Goal: Task Accomplishment & Management: Manage account settings

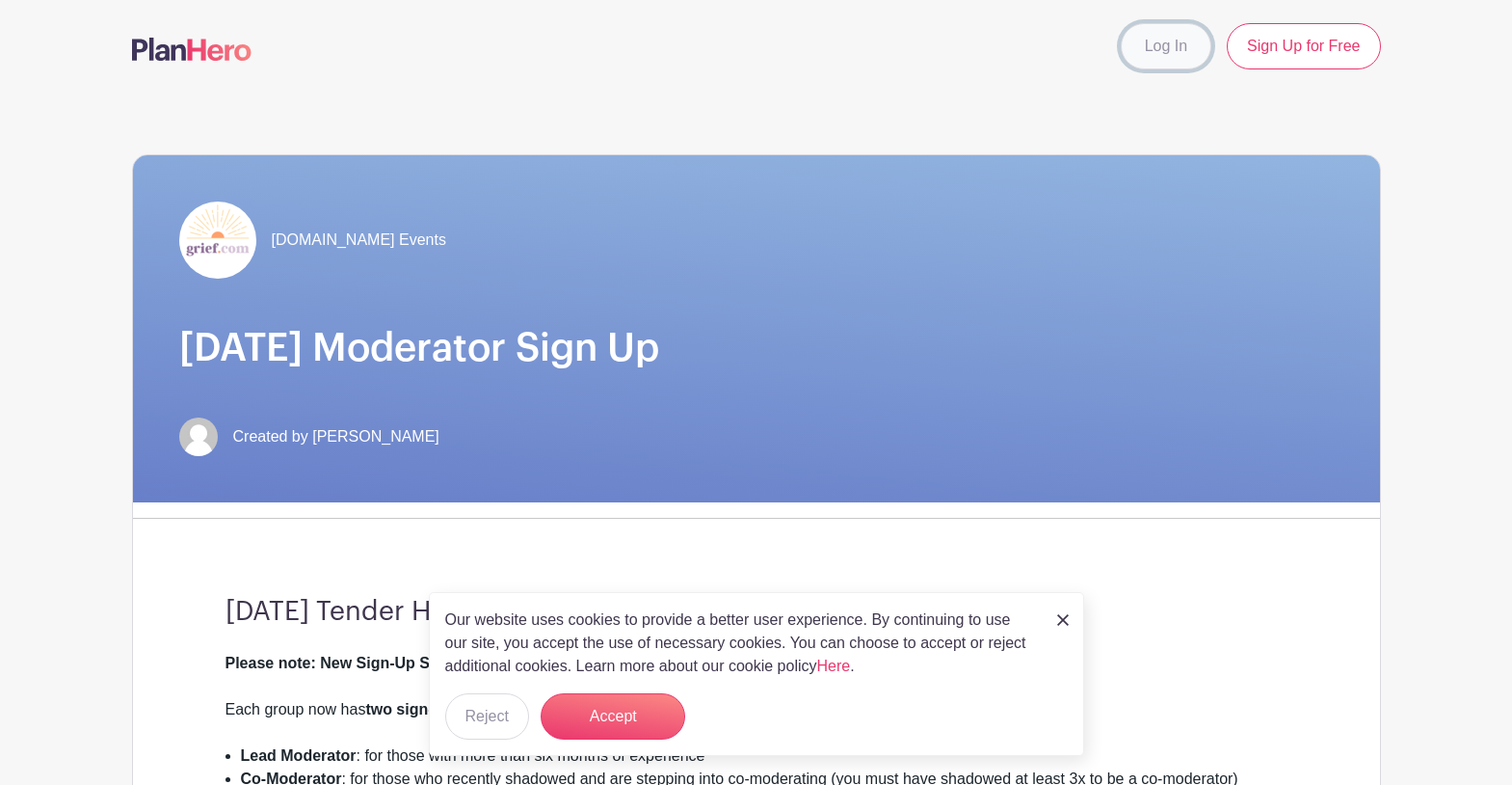
click at [1167, 52] on link "Log In" at bounding box center [1165, 47] width 91 height 47
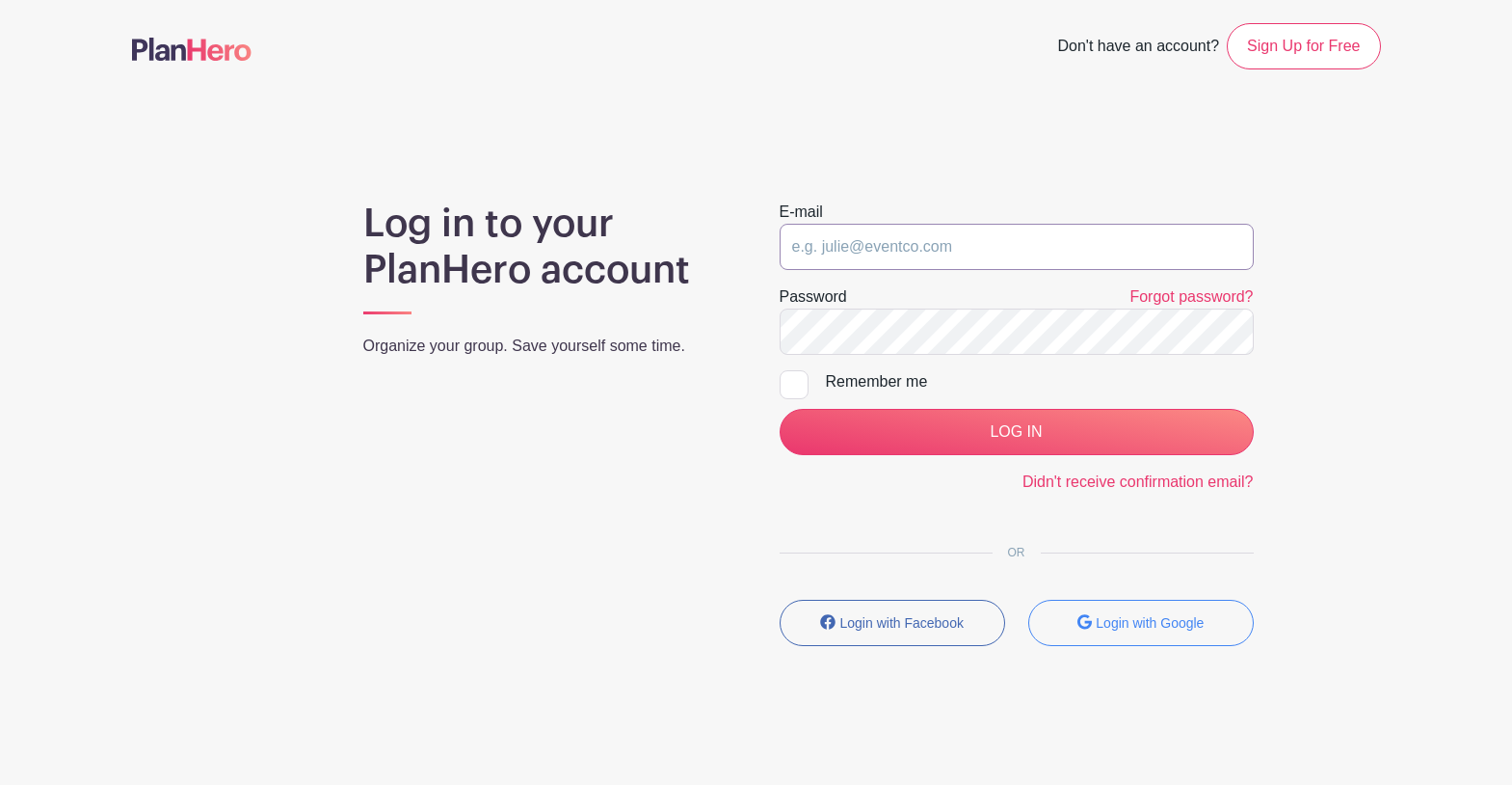
type input "[EMAIL_ADDRESS][DOMAIN_NAME]"
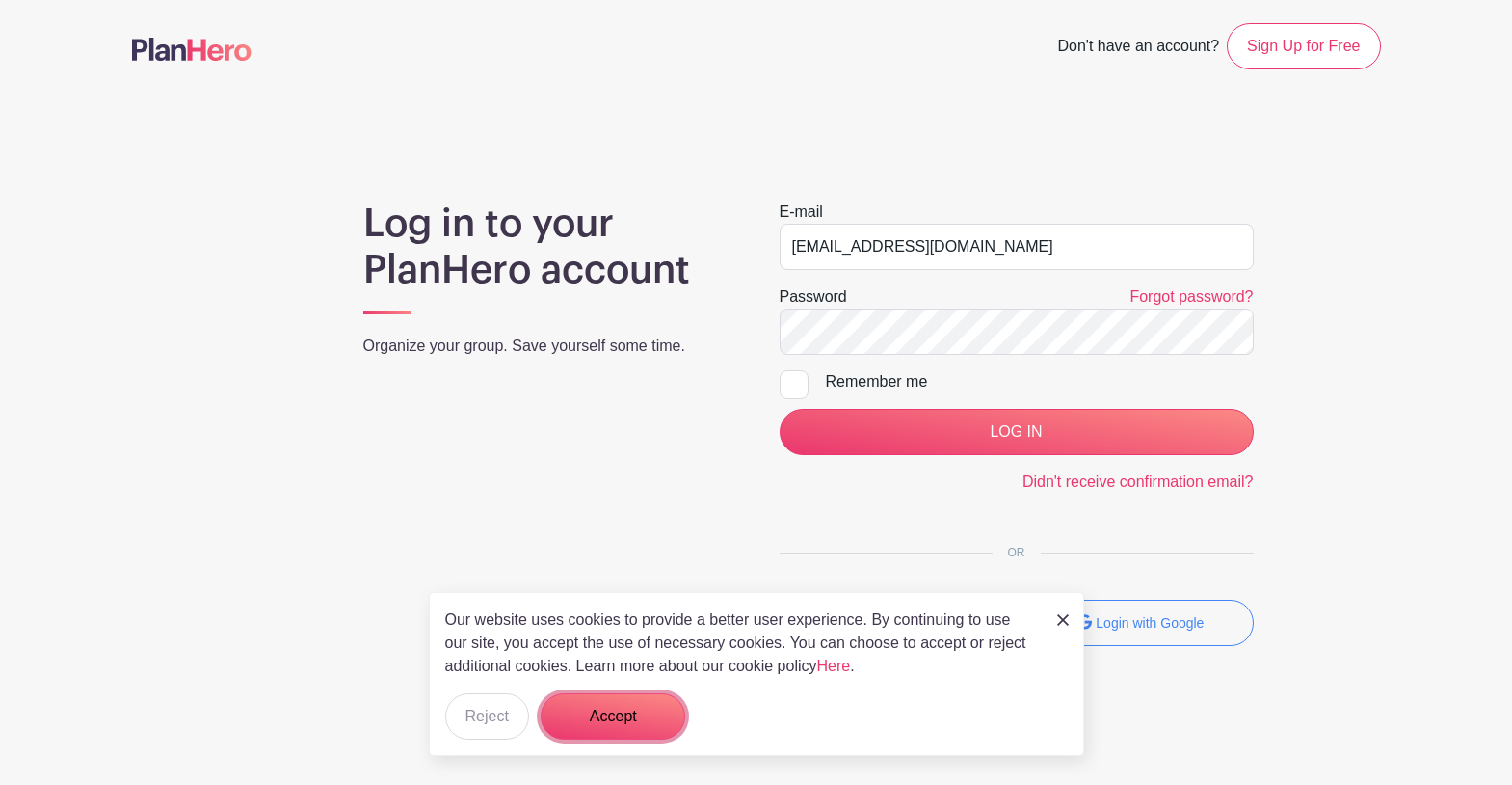
click at [622, 713] on button "Accept" at bounding box center [612, 717] width 144 height 47
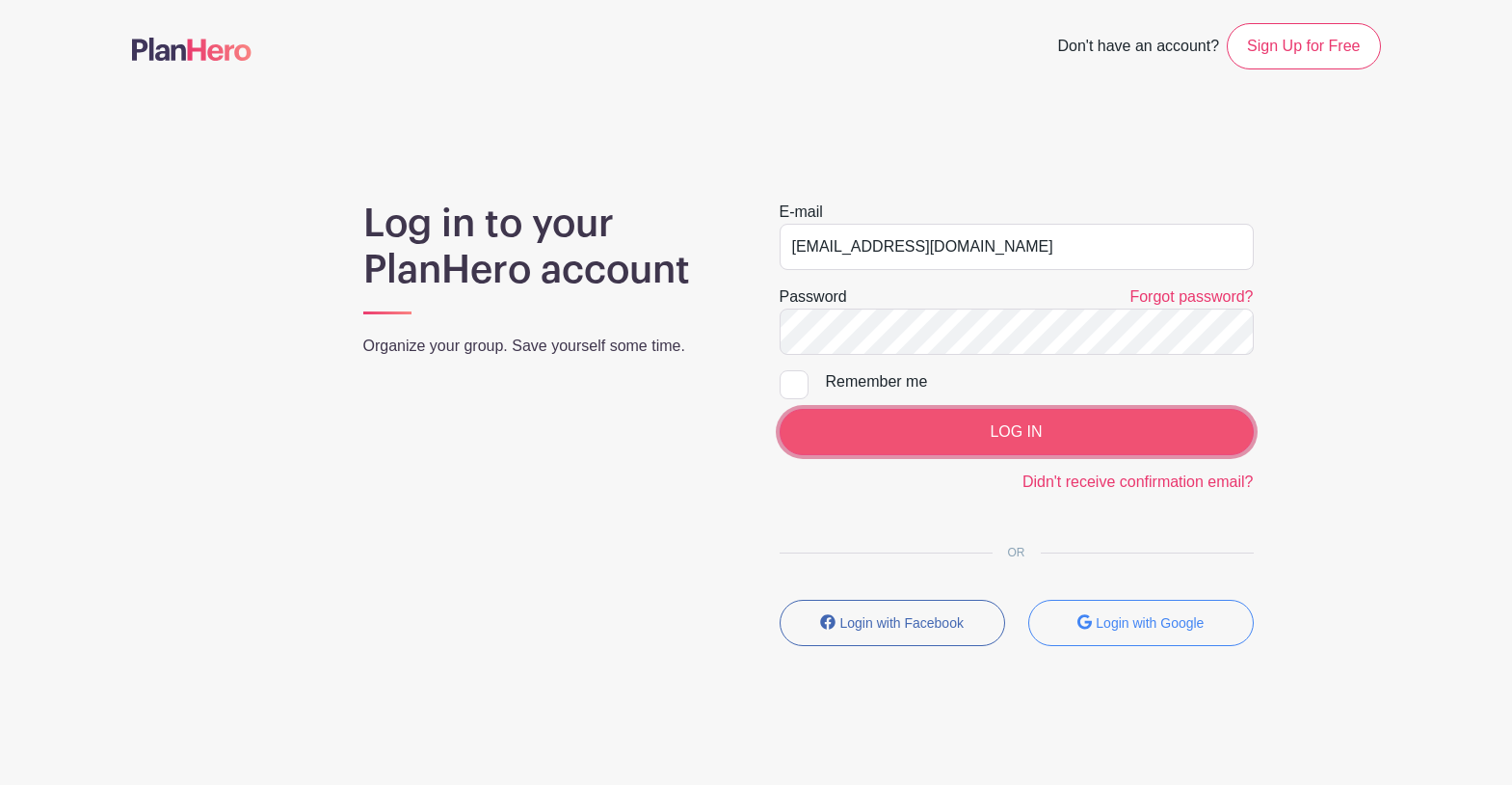
click at [1041, 433] on input "LOG IN" at bounding box center [1016, 432] width 474 height 47
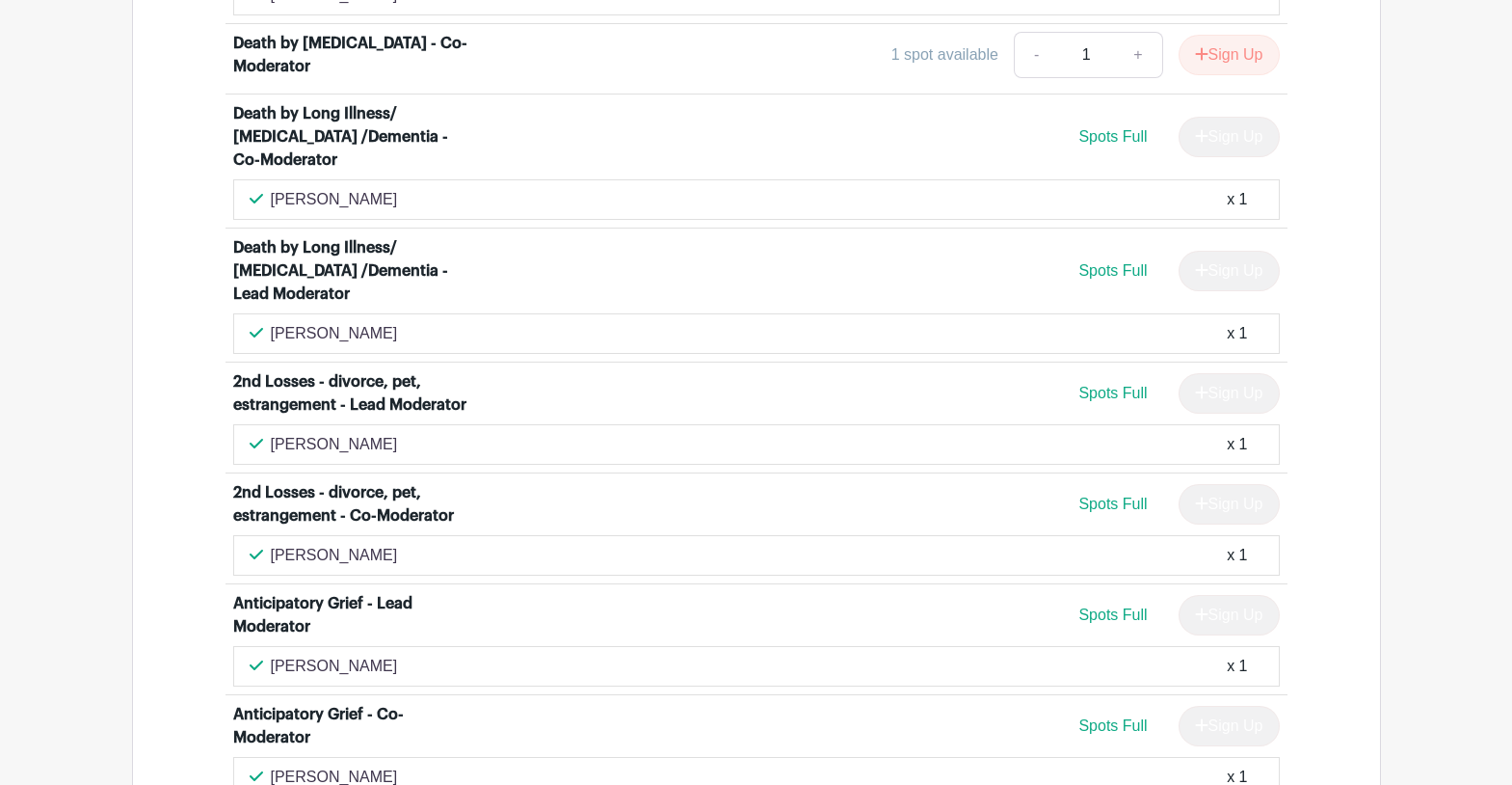
scroll to position [4996, 0]
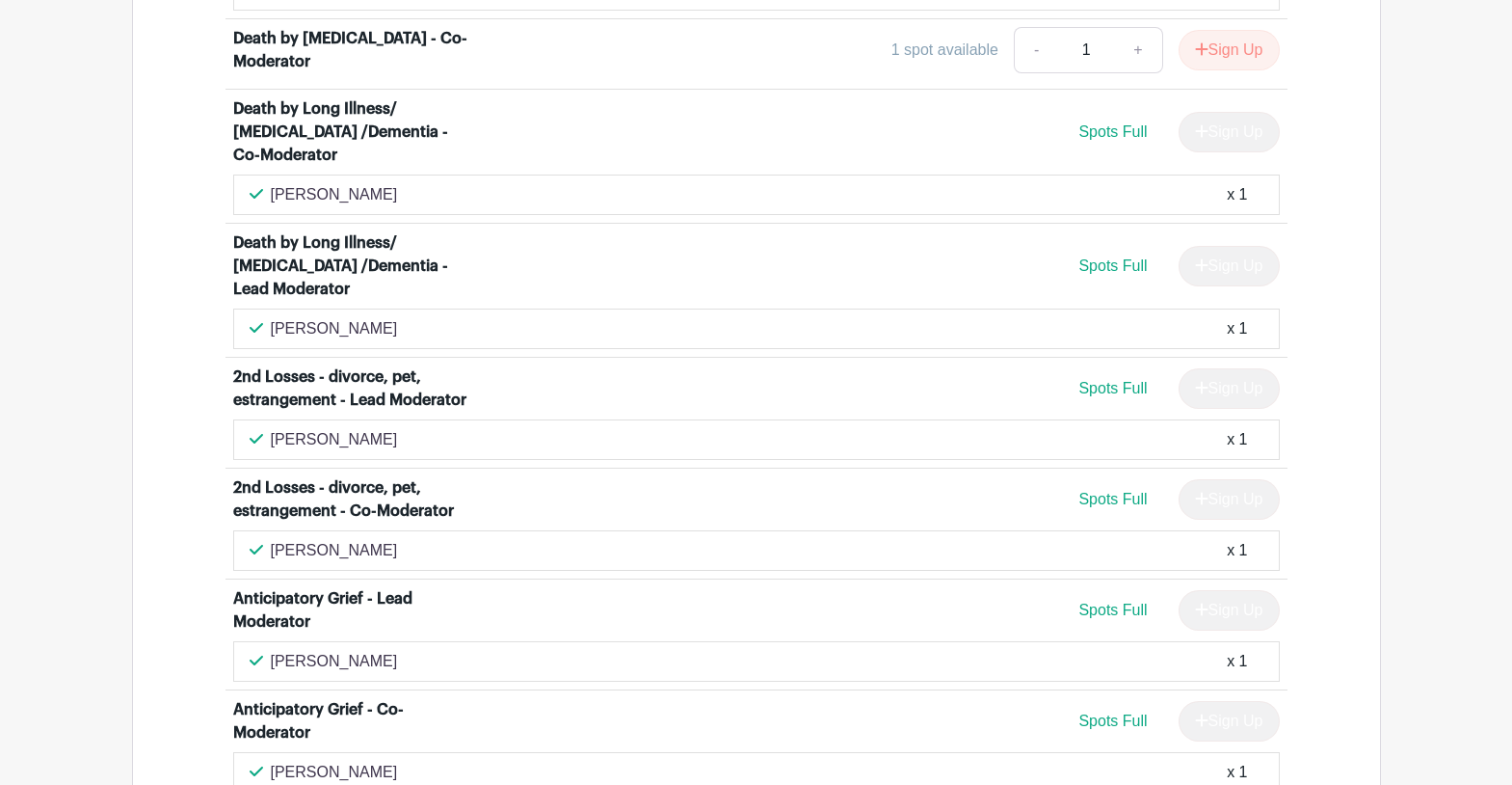
click at [1116, 602] on span "Spots Full" at bounding box center [1113, 610] width 68 height 17
click at [393, 587] on div "Anticipatory Grief - Lead Moderator" at bounding box center [352, 611] width 239 height 47
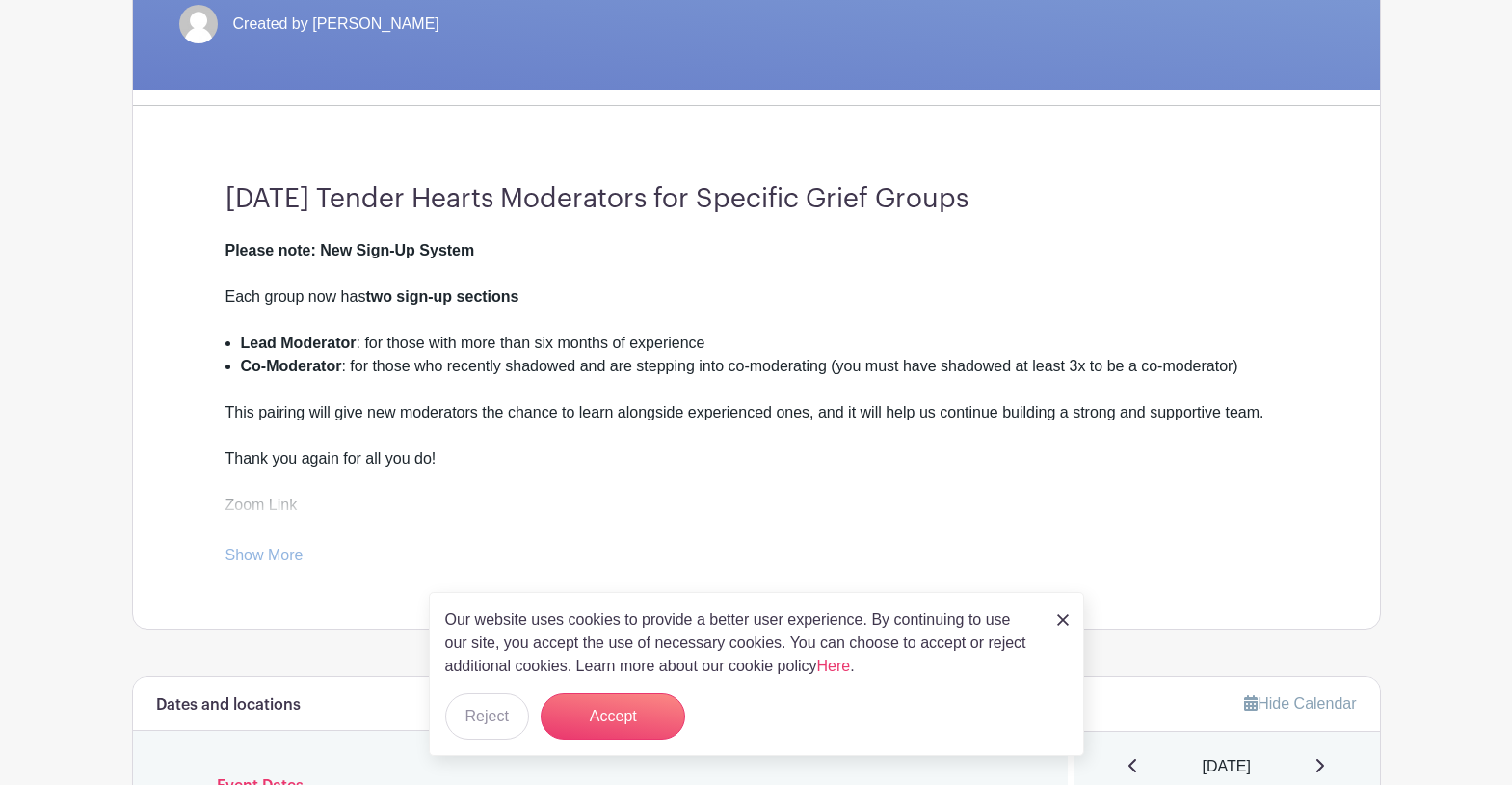
scroll to position [418, 0]
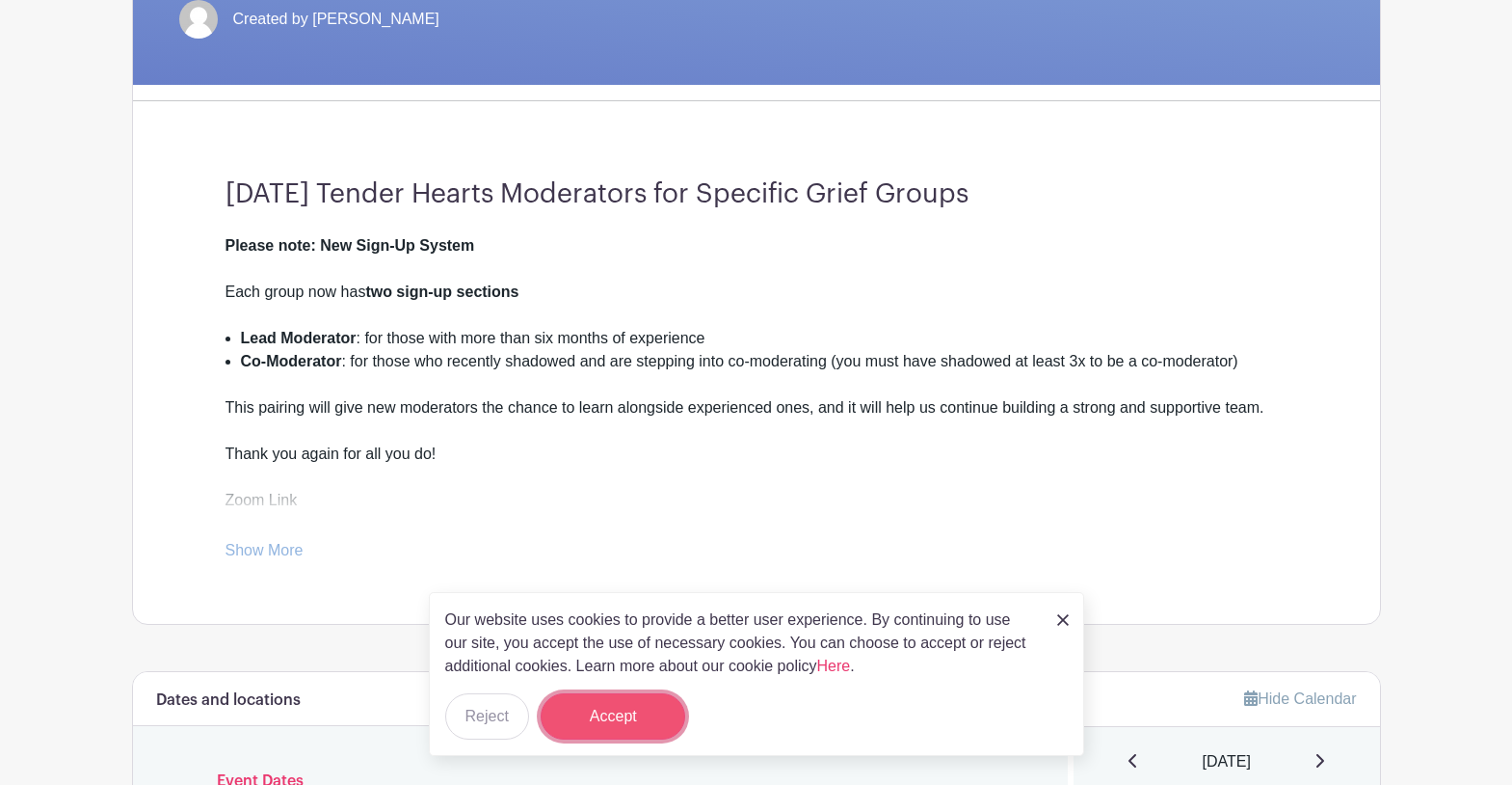
click at [649, 725] on button "Accept" at bounding box center [612, 717] width 144 height 47
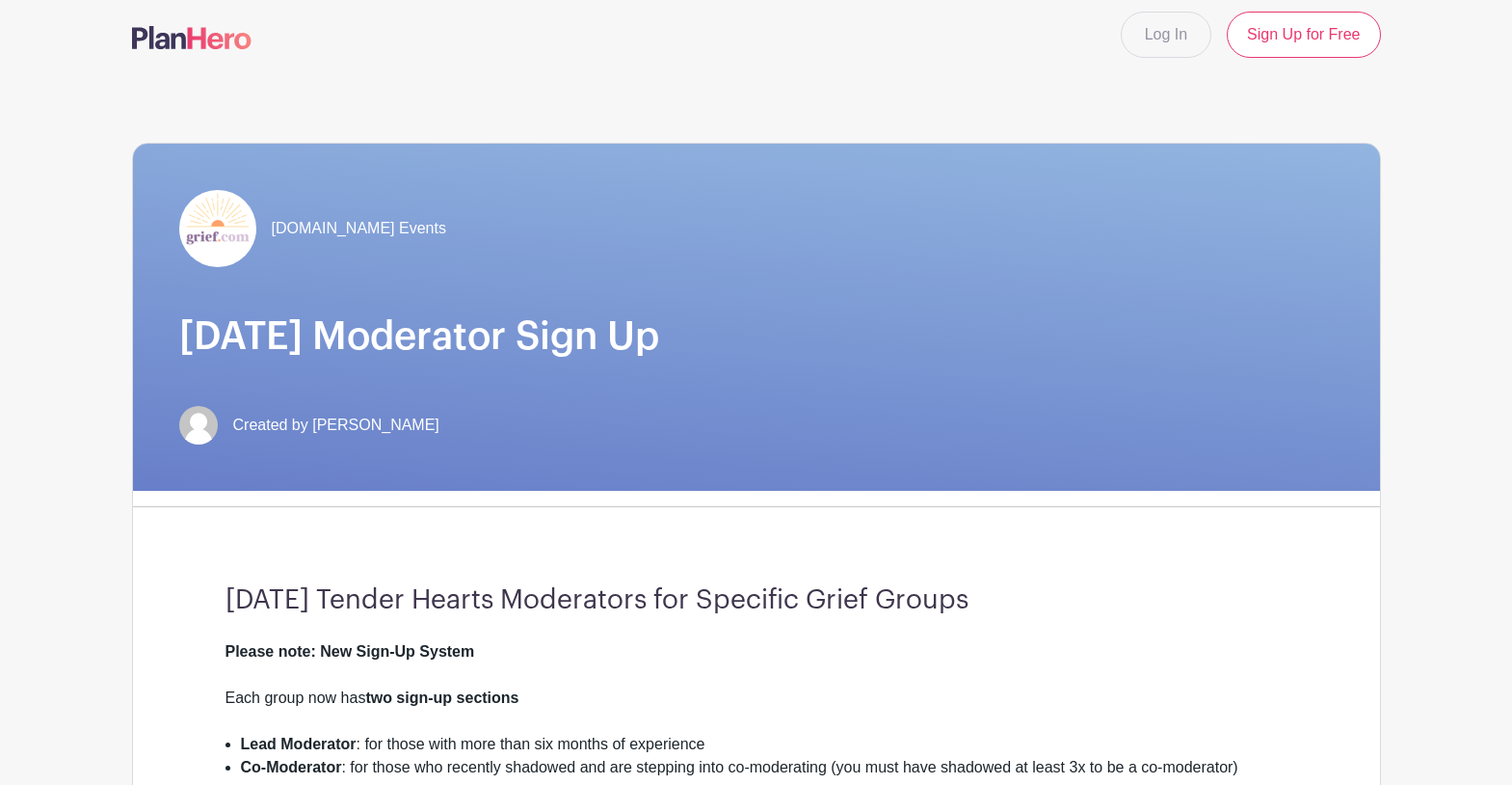
scroll to position [0, 0]
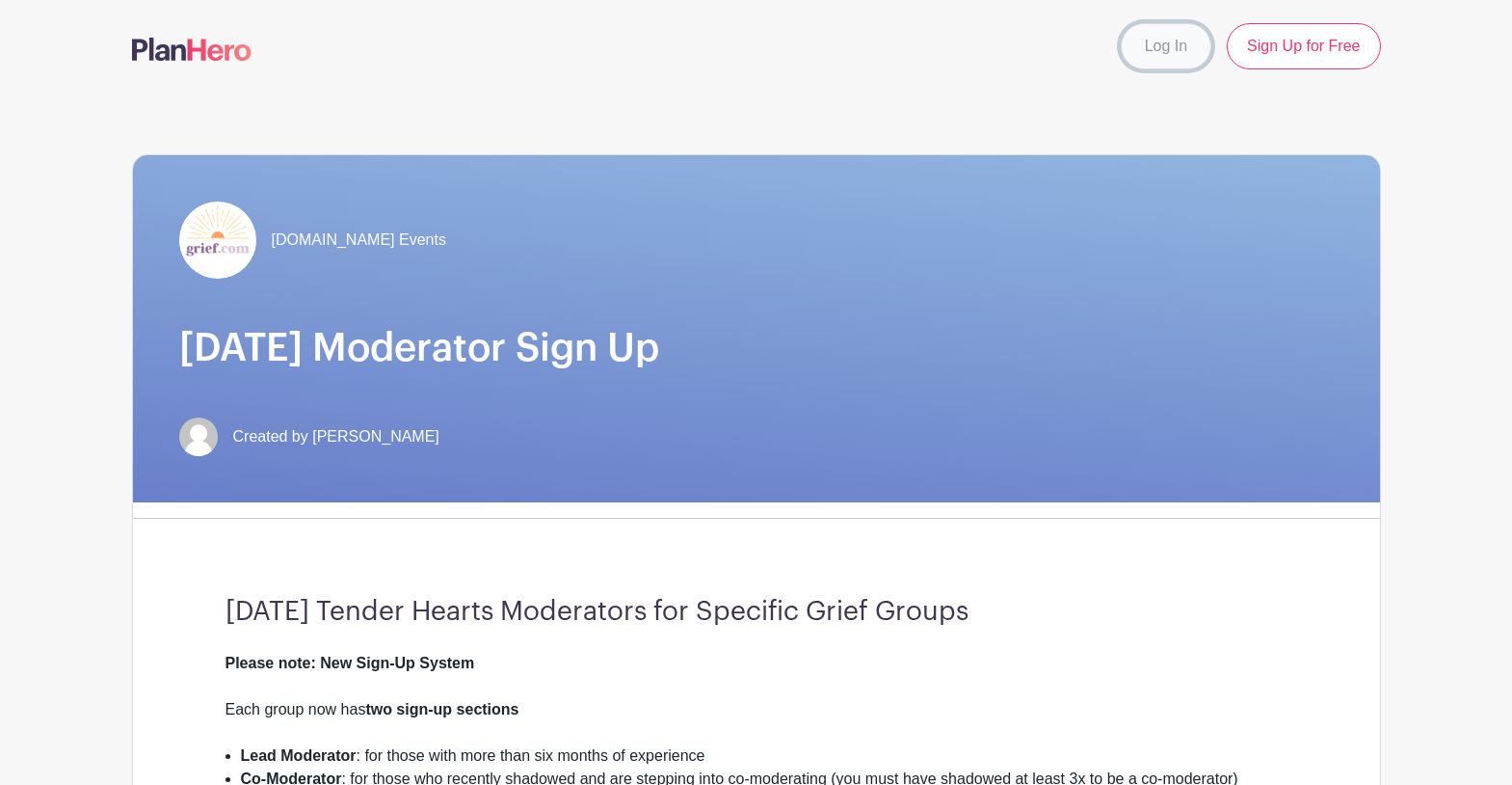
click at [1162, 41] on link "Log In" at bounding box center [1165, 47] width 91 height 47
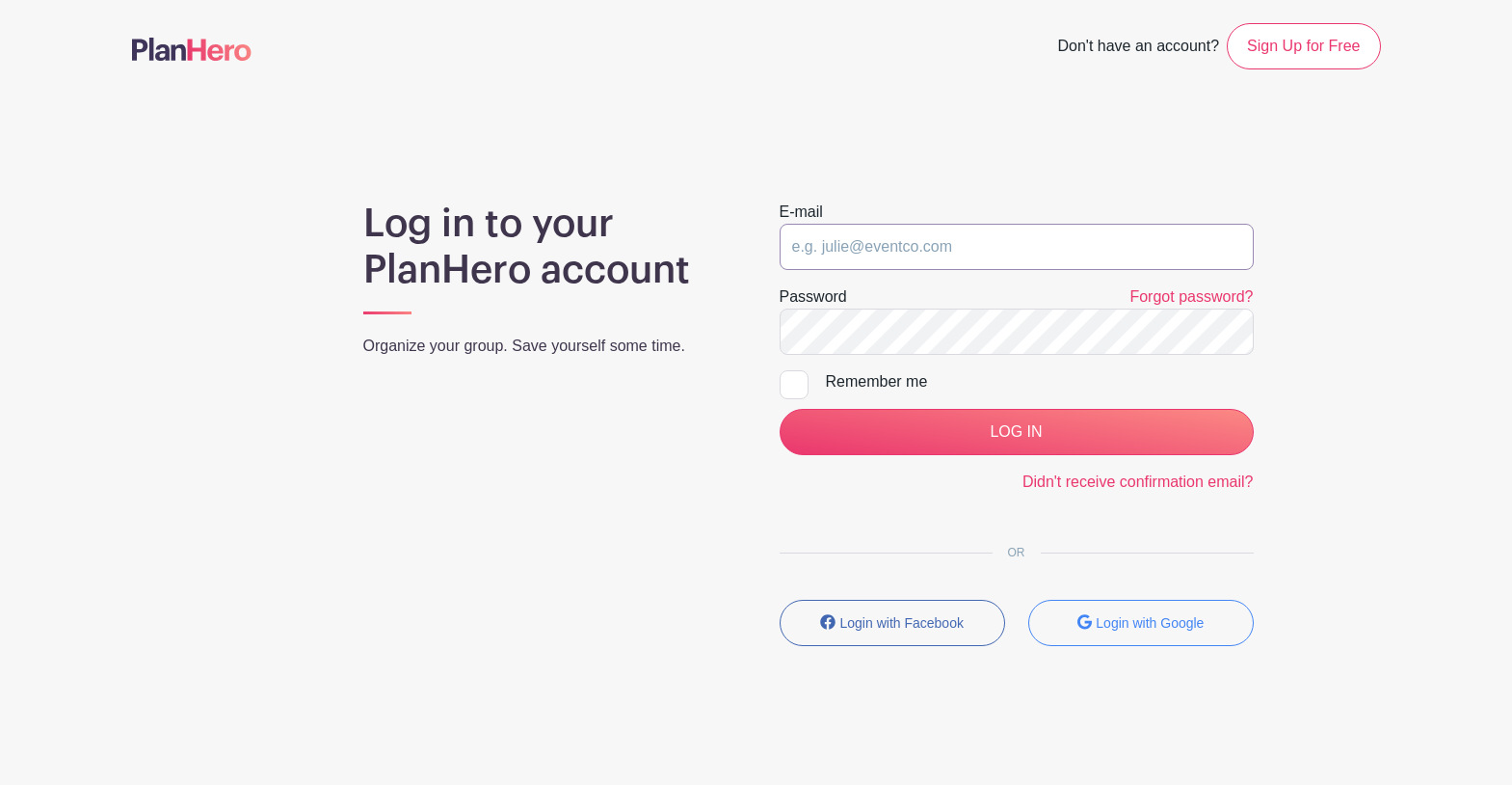
type input "[EMAIL_ADDRESS][DOMAIN_NAME]"
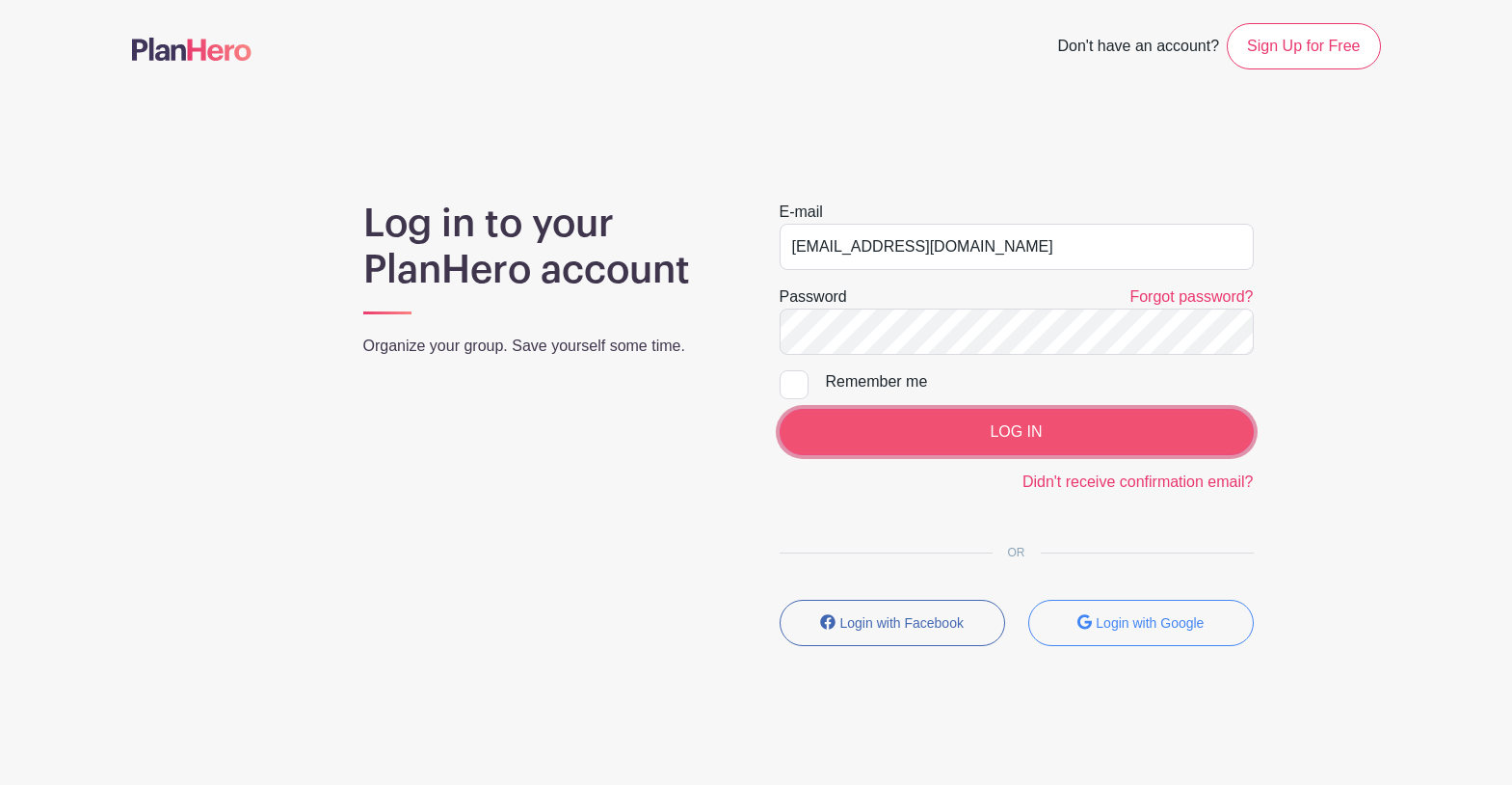
click at [896, 423] on input "LOG IN" at bounding box center [1016, 432] width 474 height 47
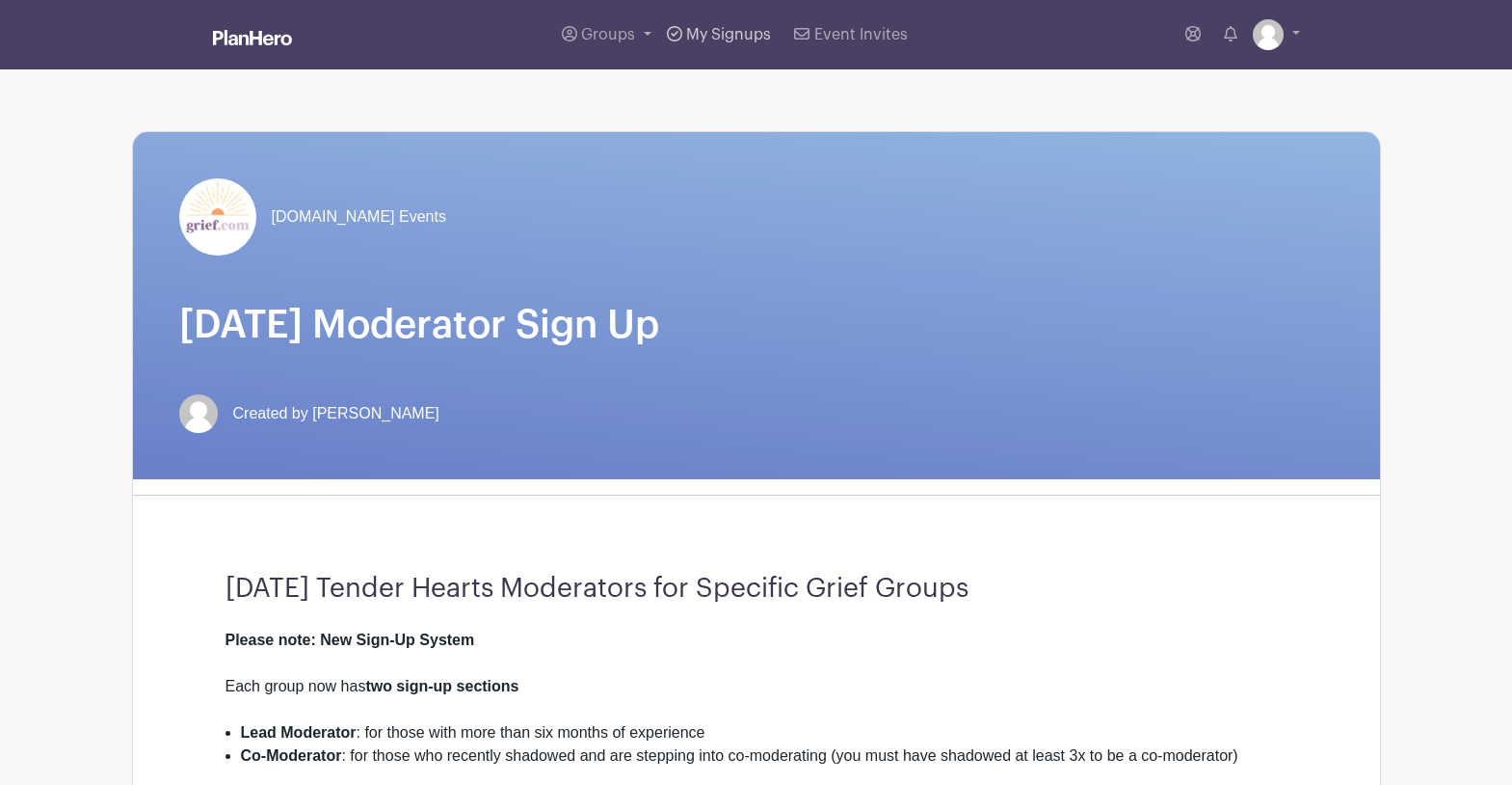
click at [730, 40] on span "My Signups" at bounding box center [728, 35] width 85 height 16
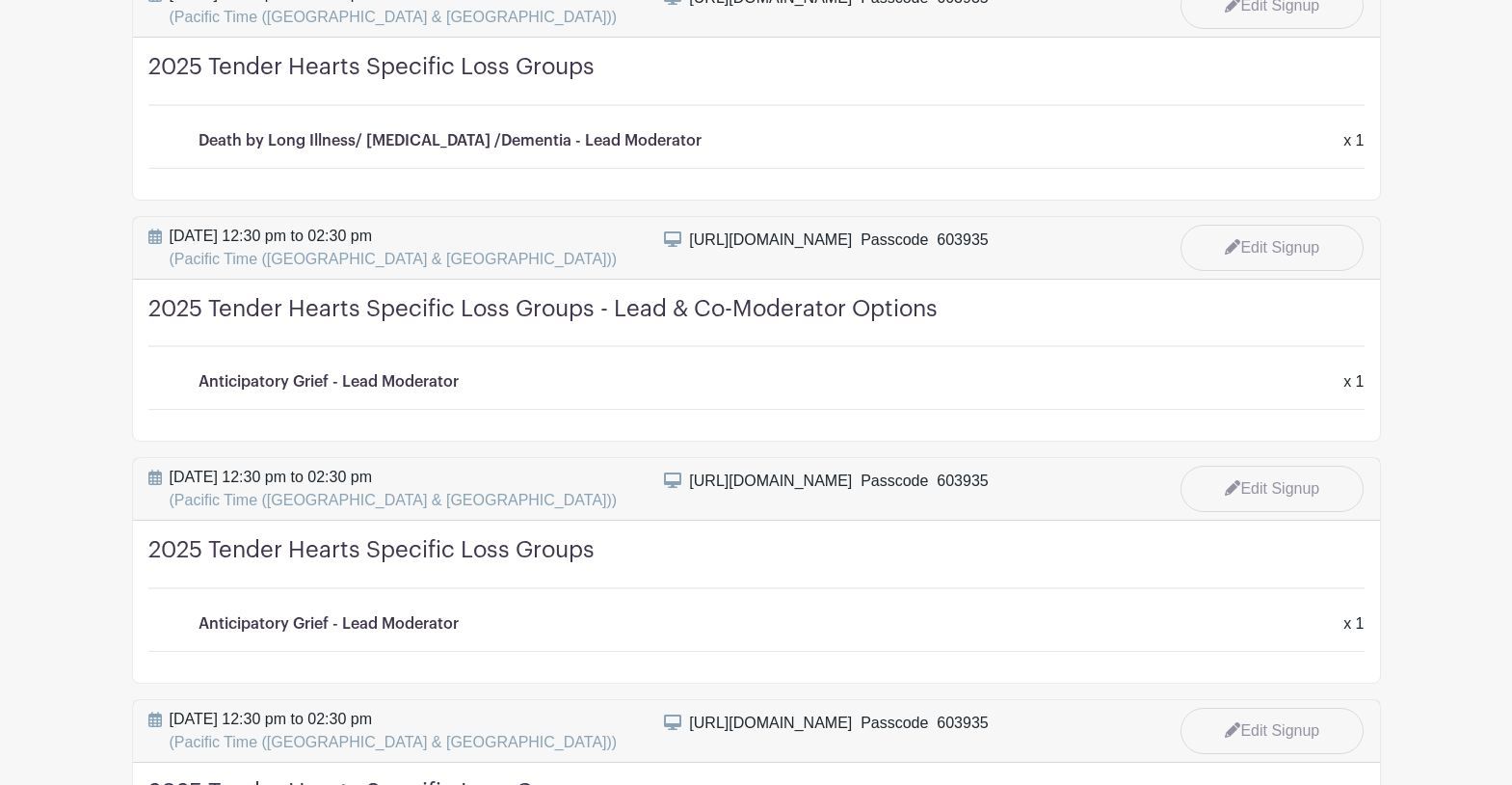
scroll to position [1864, 0]
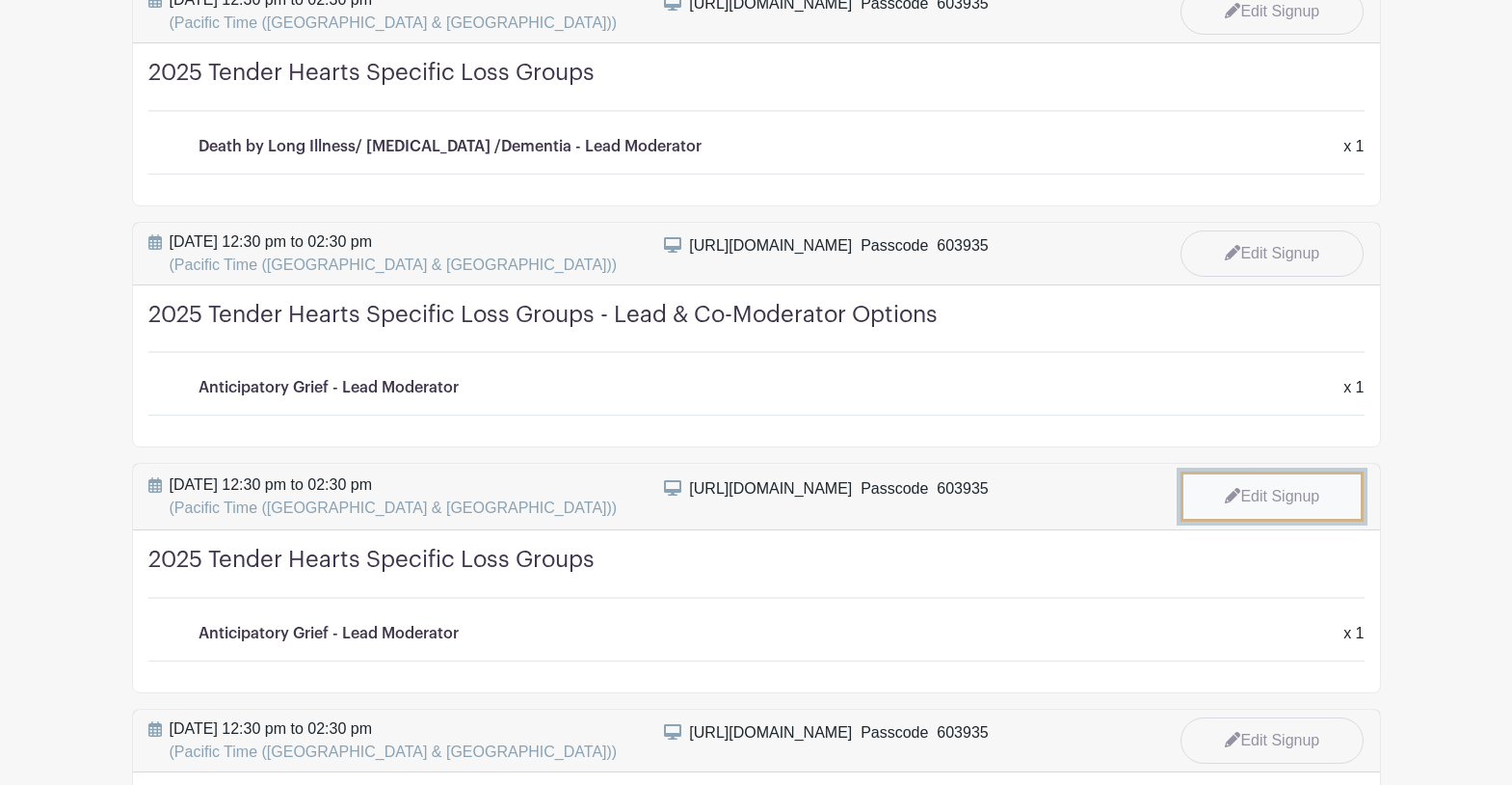
click at [1272, 490] on link "Edit Signup" at bounding box center [1272, 496] width 183 height 50
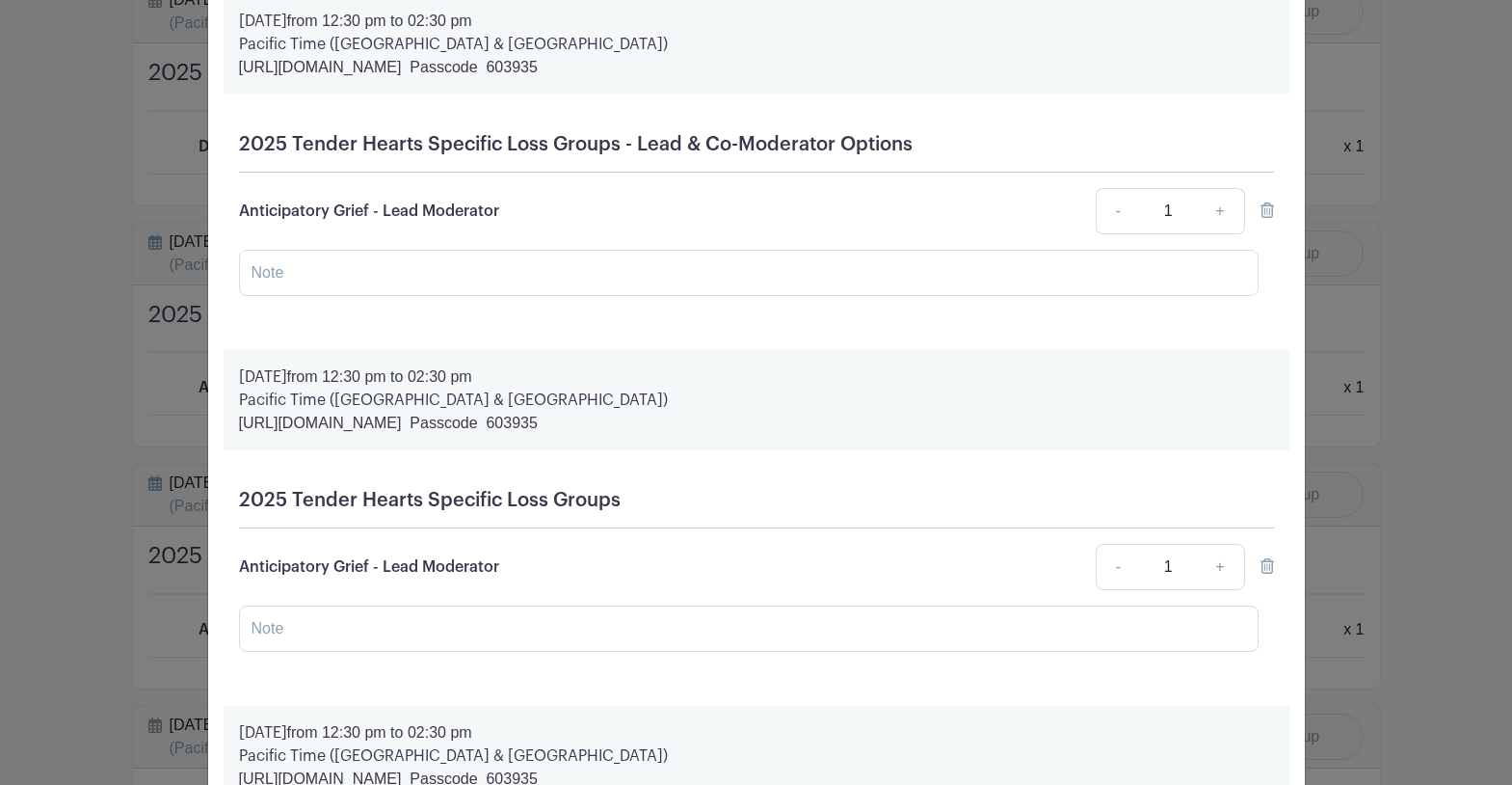
scroll to position [2638, 0]
click at [1265, 215] on icon at bounding box center [1268, 211] width 14 height 16
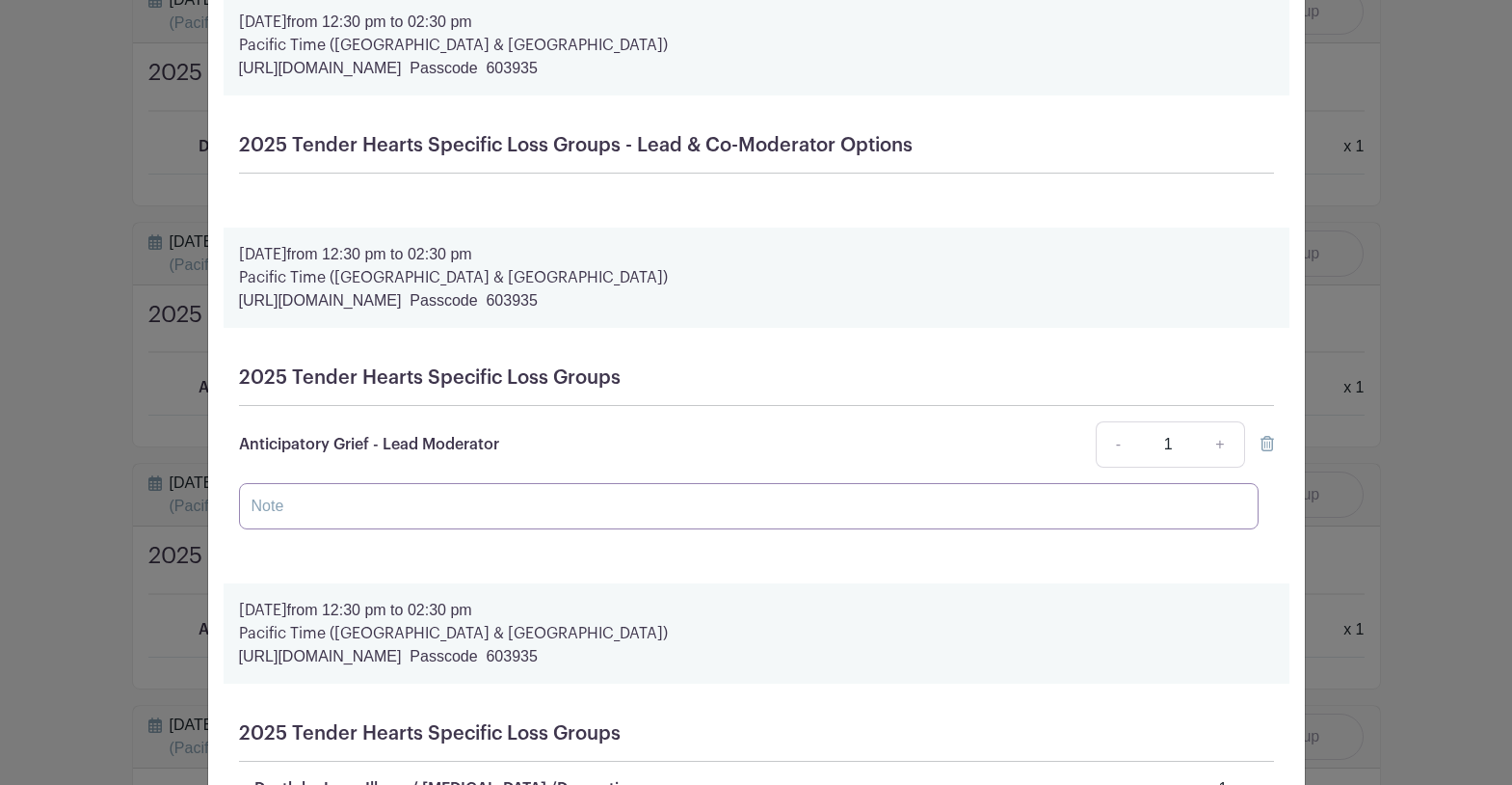
click at [348, 513] on input "text" at bounding box center [748, 506] width 1019 height 47
click at [1266, 448] on icon at bounding box center [1268, 443] width 14 height 16
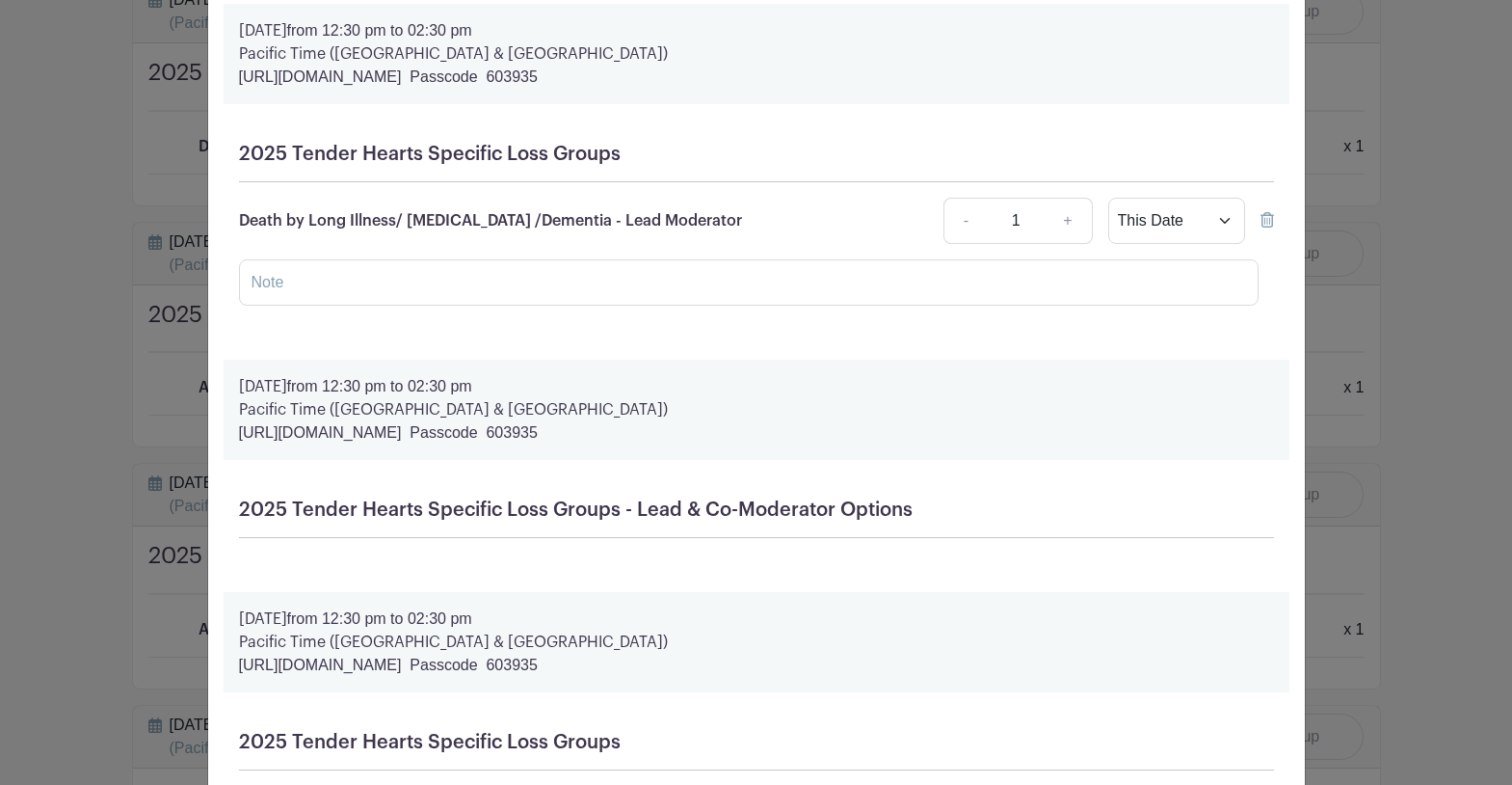
scroll to position [2271, 0]
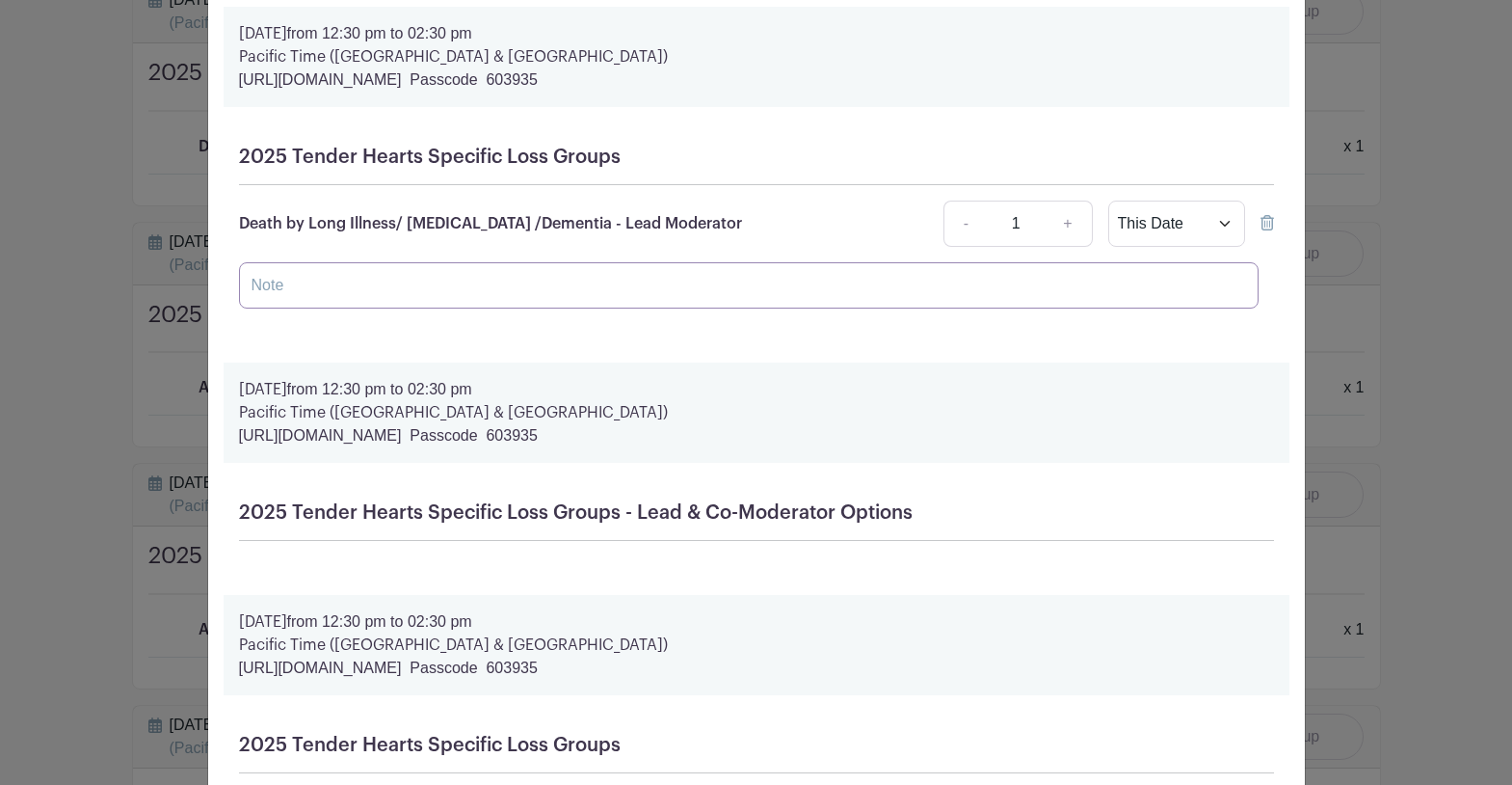
click at [371, 281] on input "text" at bounding box center [748, 285] width 1019 height 47
type input "I have a concussion and can't be on screens this Monday."
drag, startPoint x: 703, startPoint y: 284, endPoint x: 384, endPoint y: 258, distance: 320.1
click at [389, 260] on div "Death by Long Illness/ Cancer /Dementia - Lead Moderator - 1 + This Date Select…" at bounding box center [756, 254] width 1035 height 108
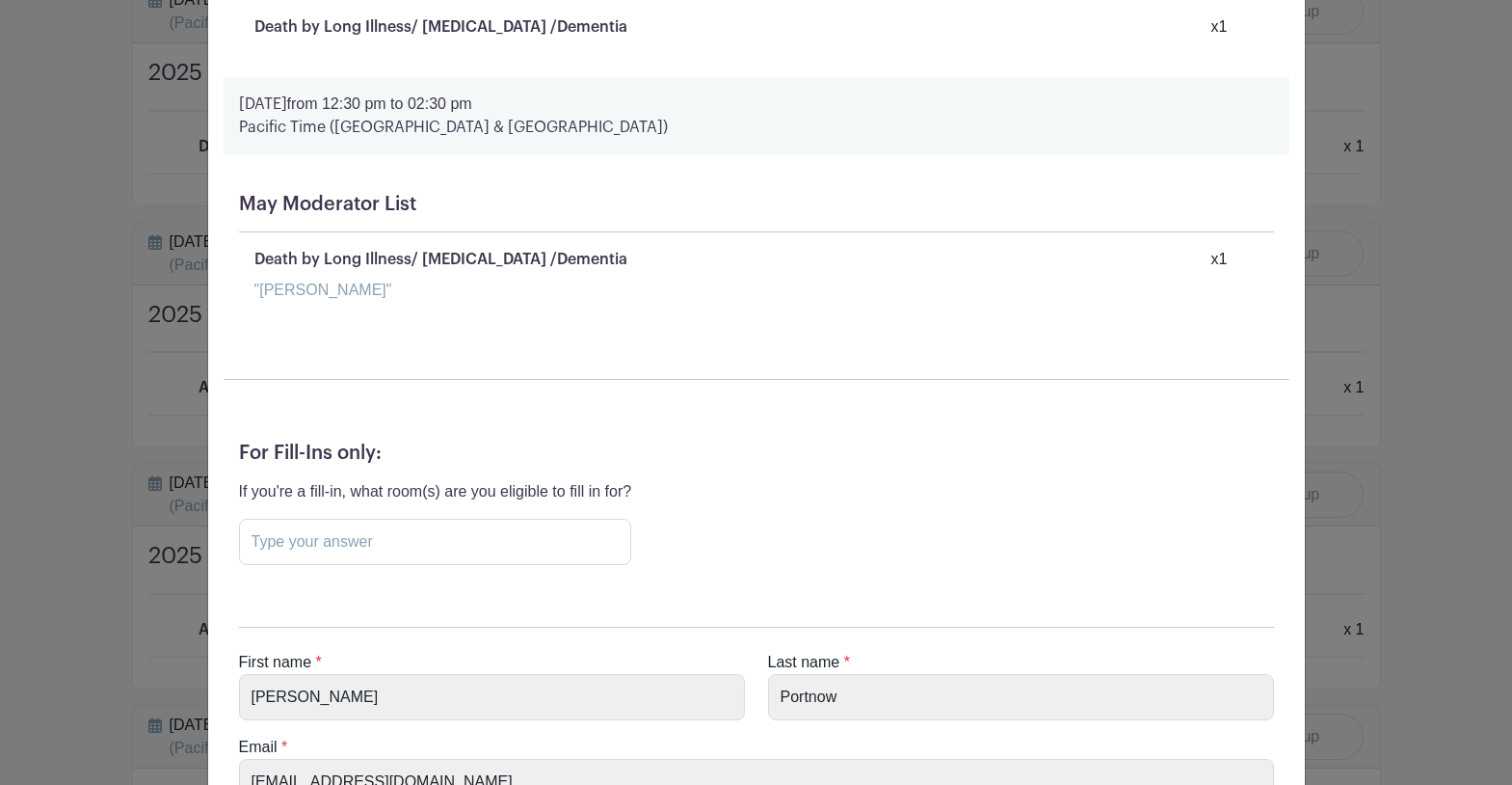
scroll to position [24989, 0]
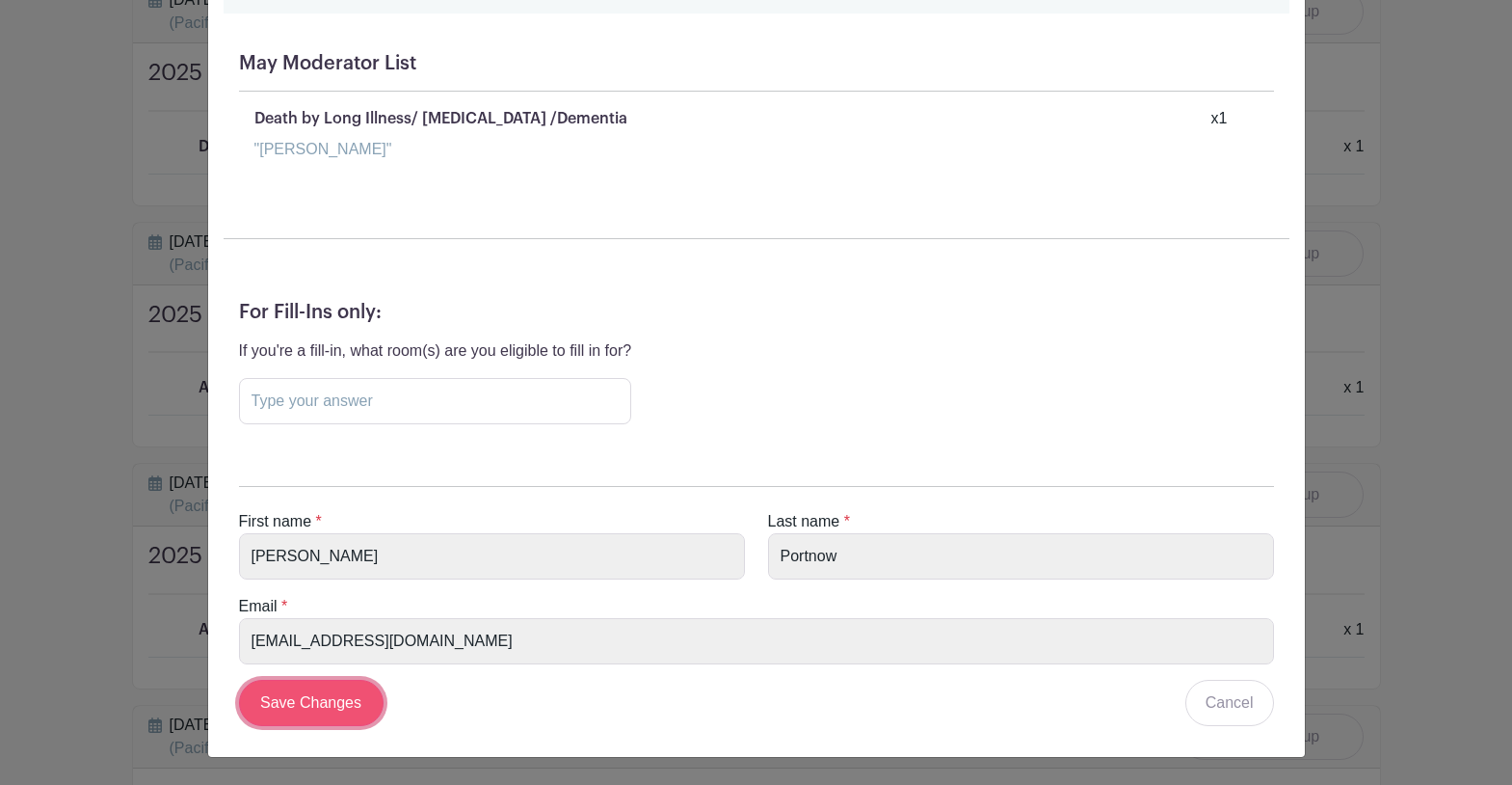
click at [330, 703] on input "Save Changes" at bounding box center [311, 703] width 144 height 47
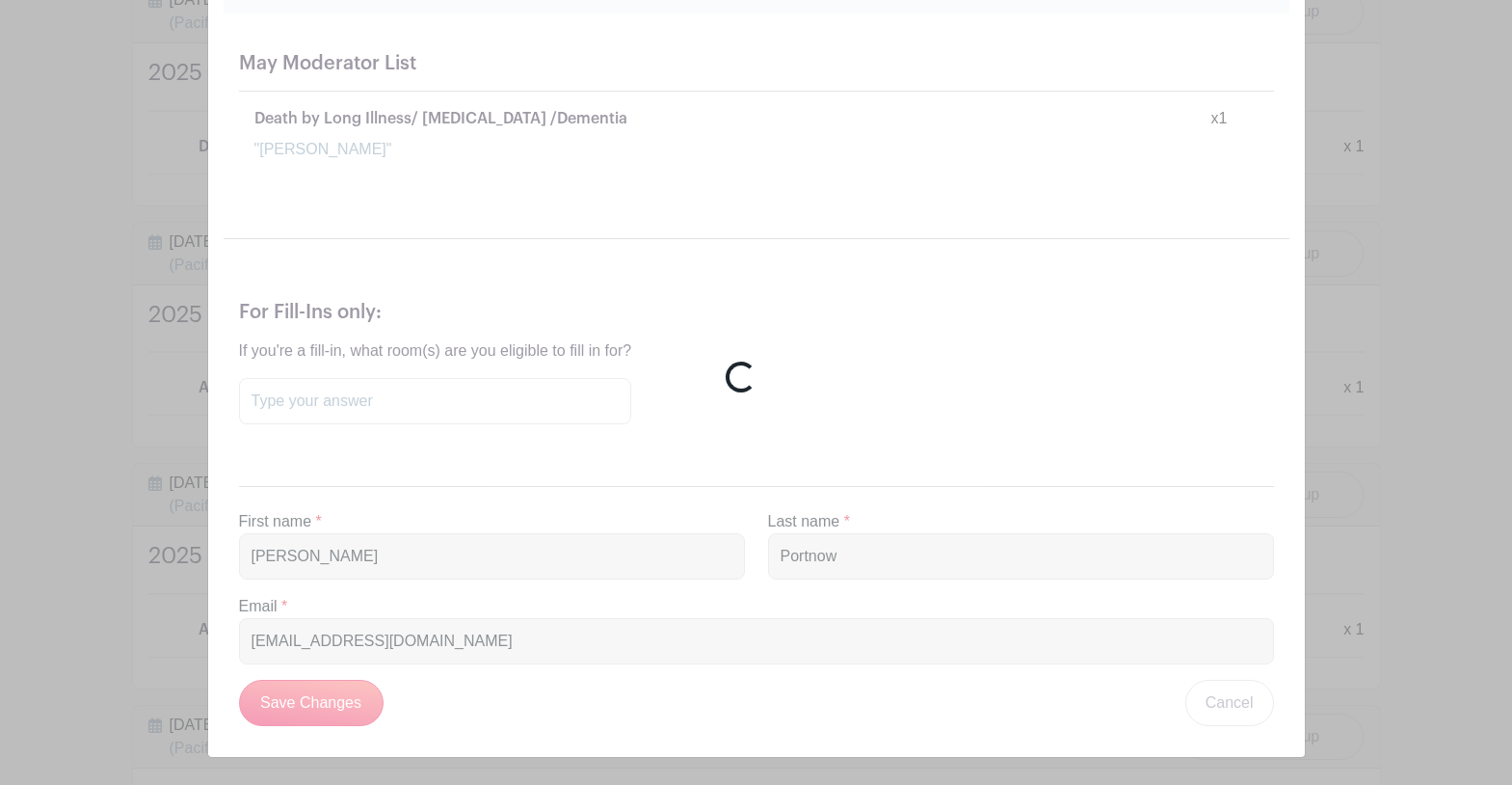
scroll to position [22794, 0]
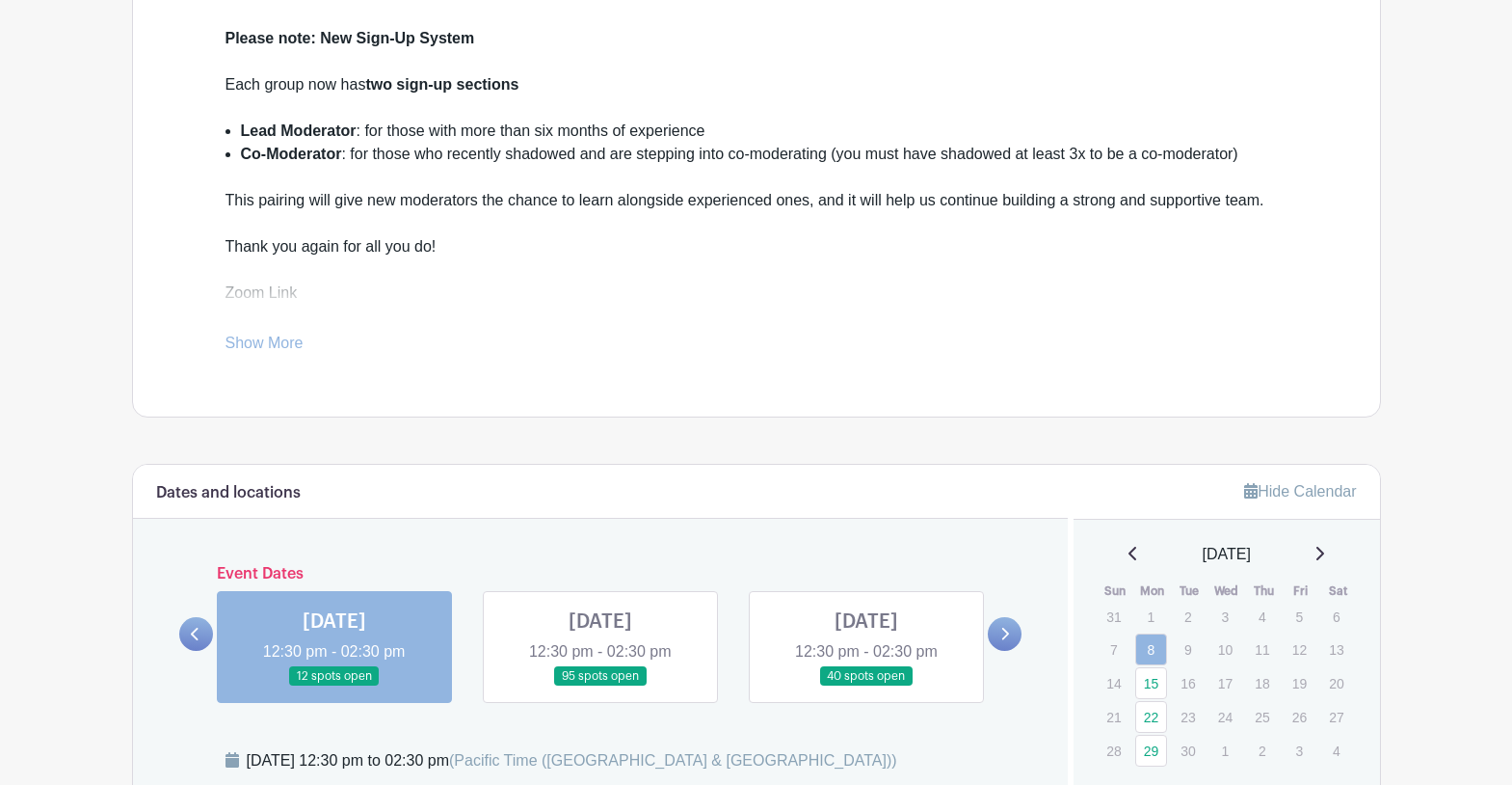
scroll to position [606, 0]
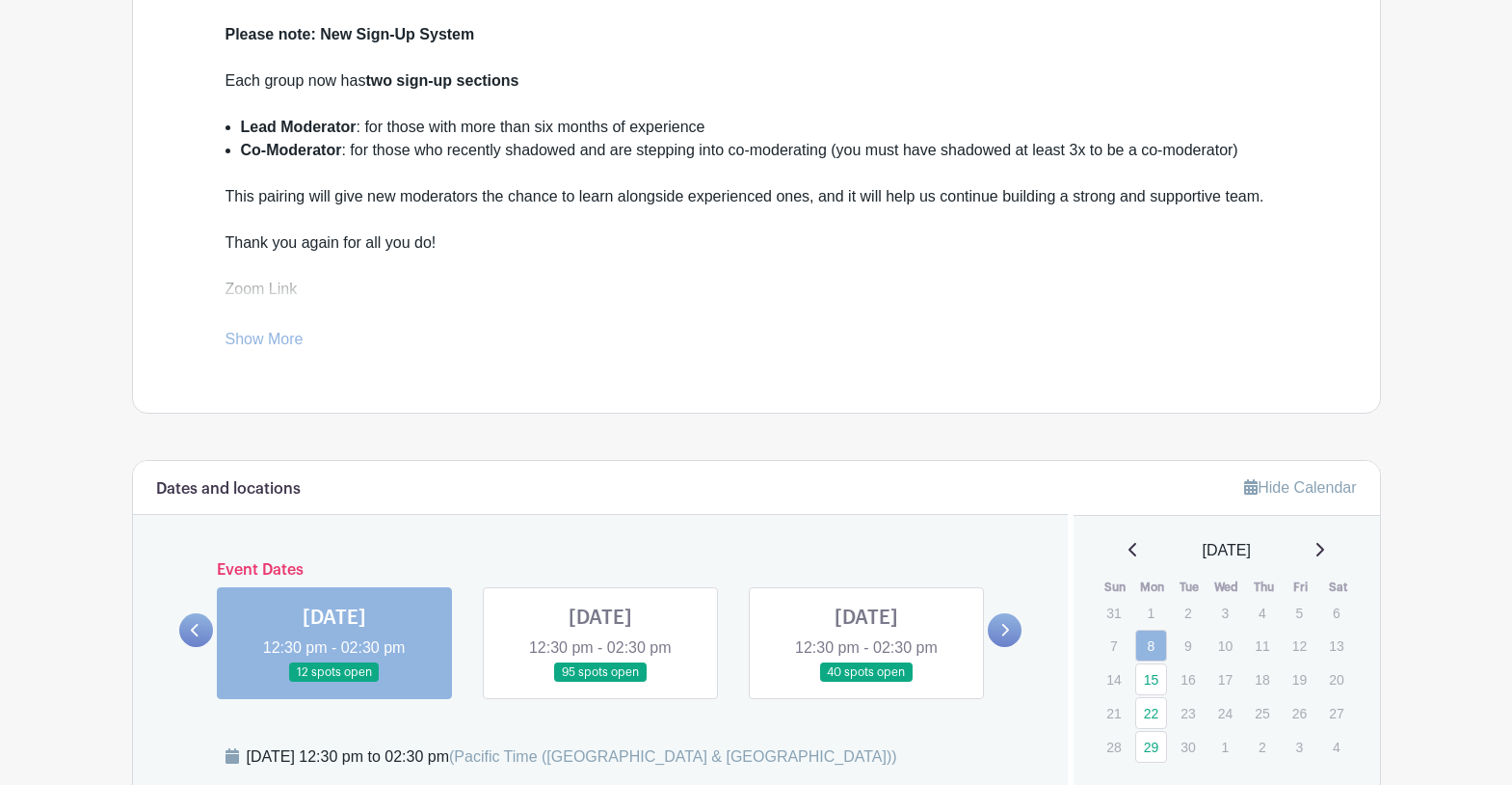
click at [601, 683] on link at bounding box center [601, 683] width 0 height 0
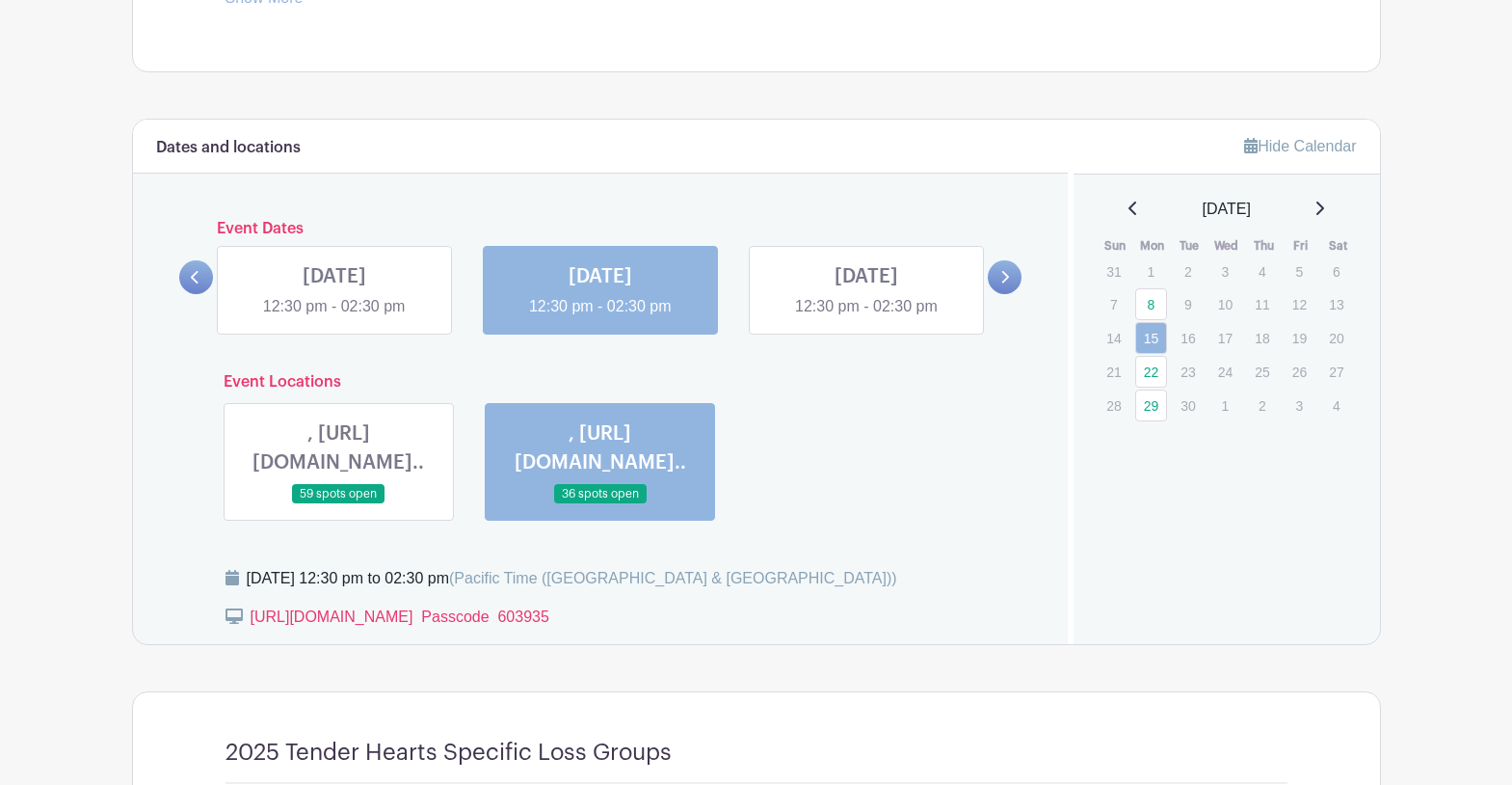
scroll to position [950, 0]
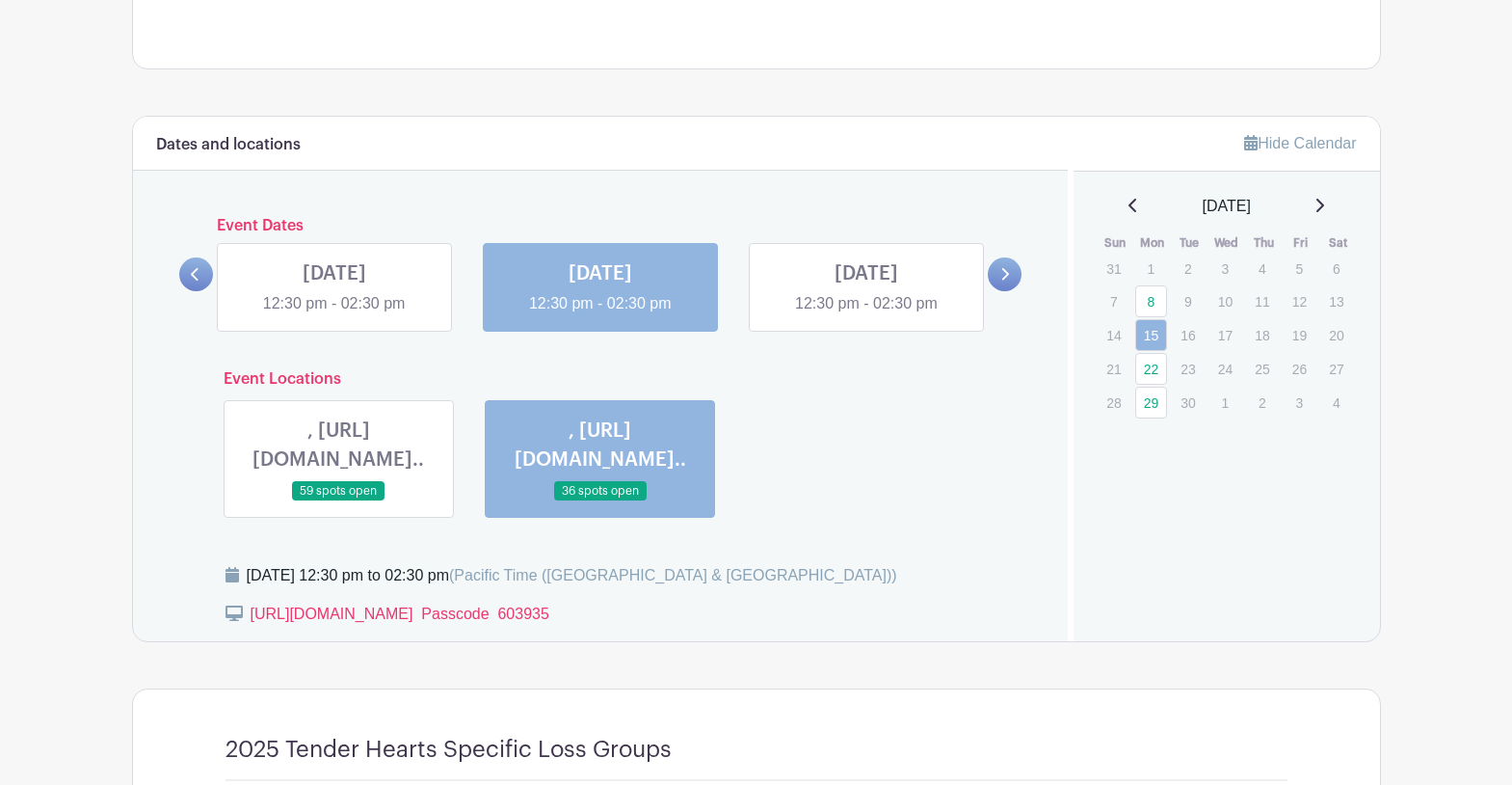
click at [867, 316] on link at bounding box center [867, 316] width 0 height 0
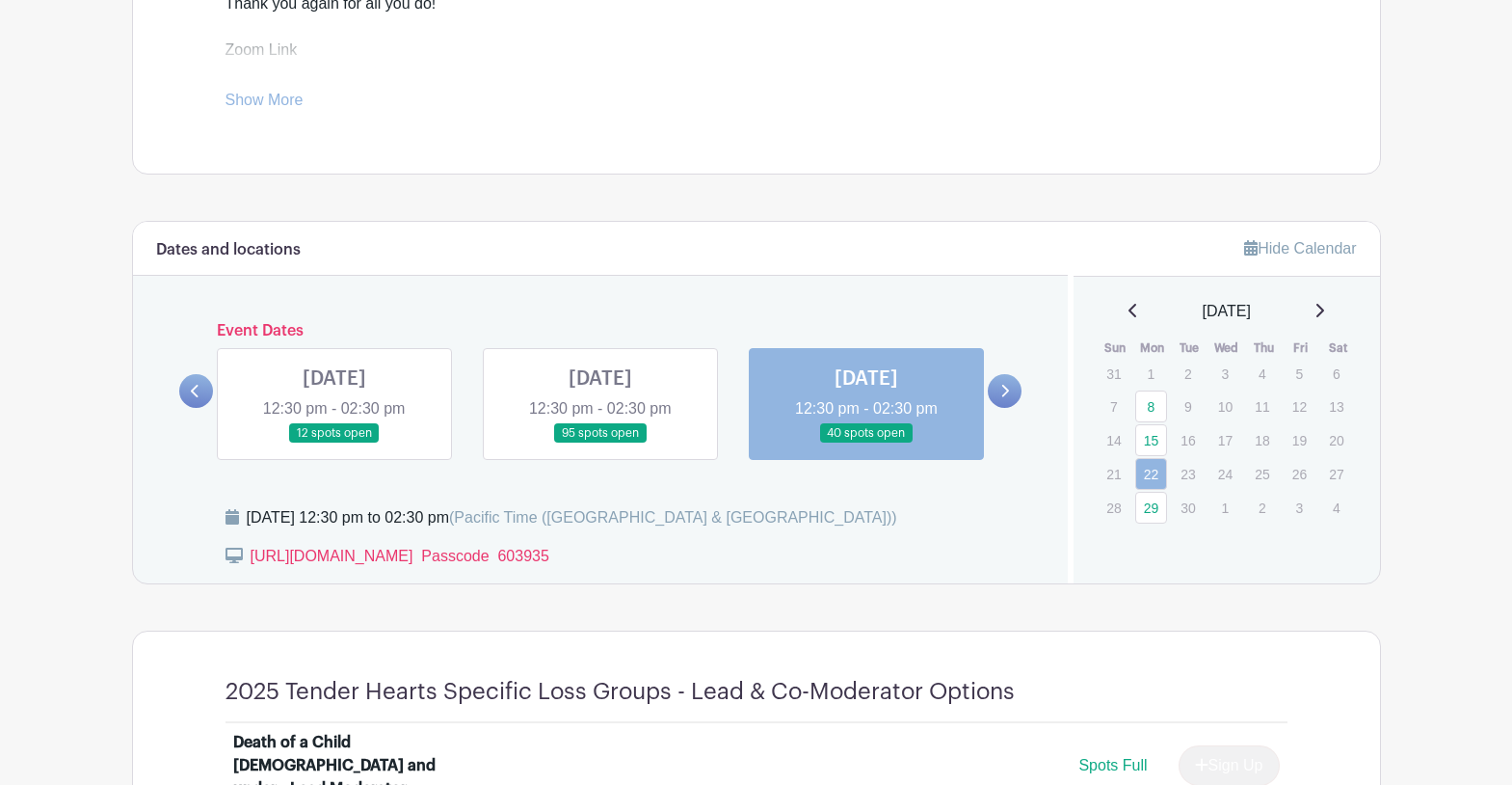
scroll to position [846, 0]
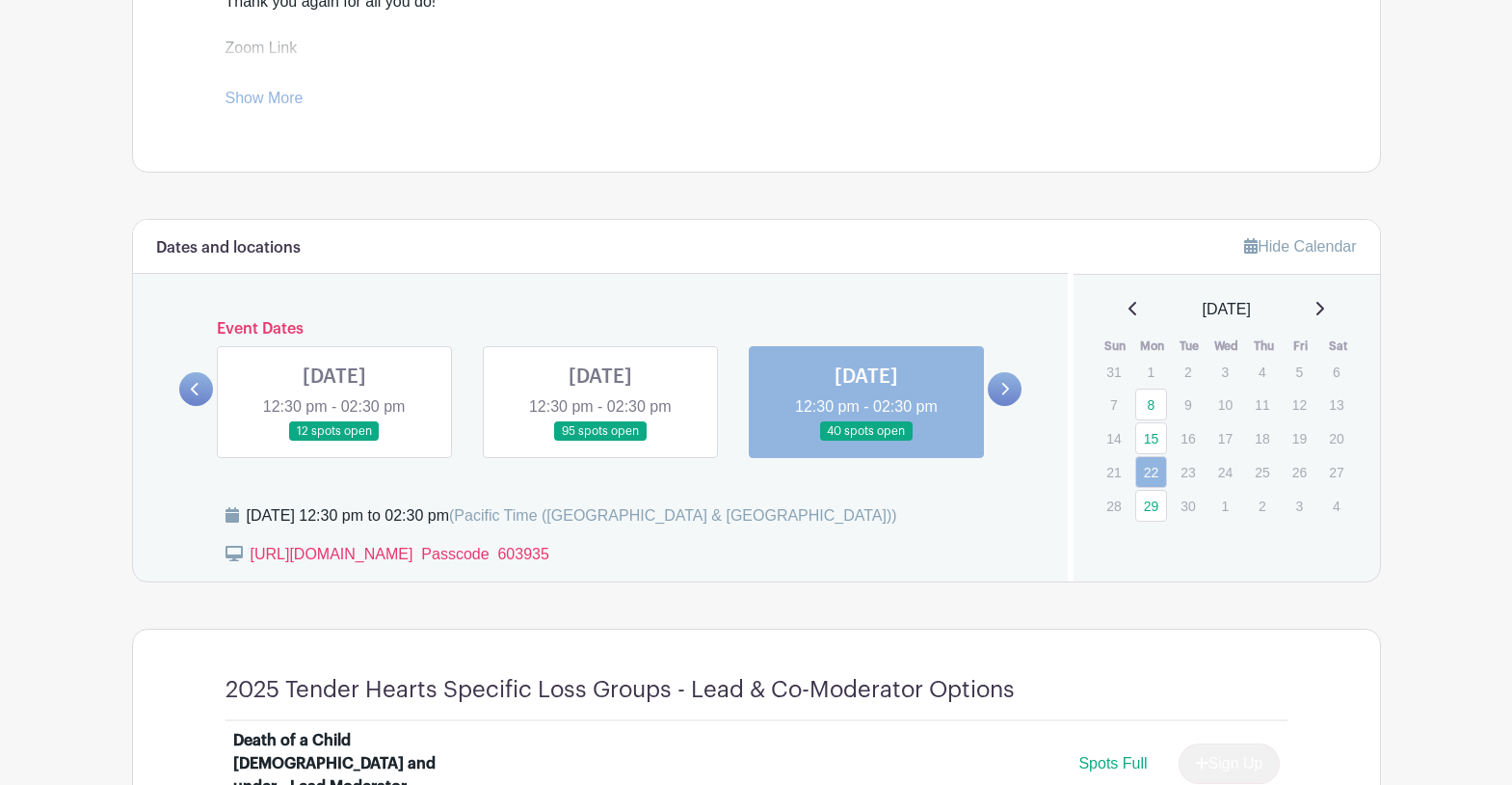
click at [334, 441] on link at bounding box center [334, 441] width 0 height 0
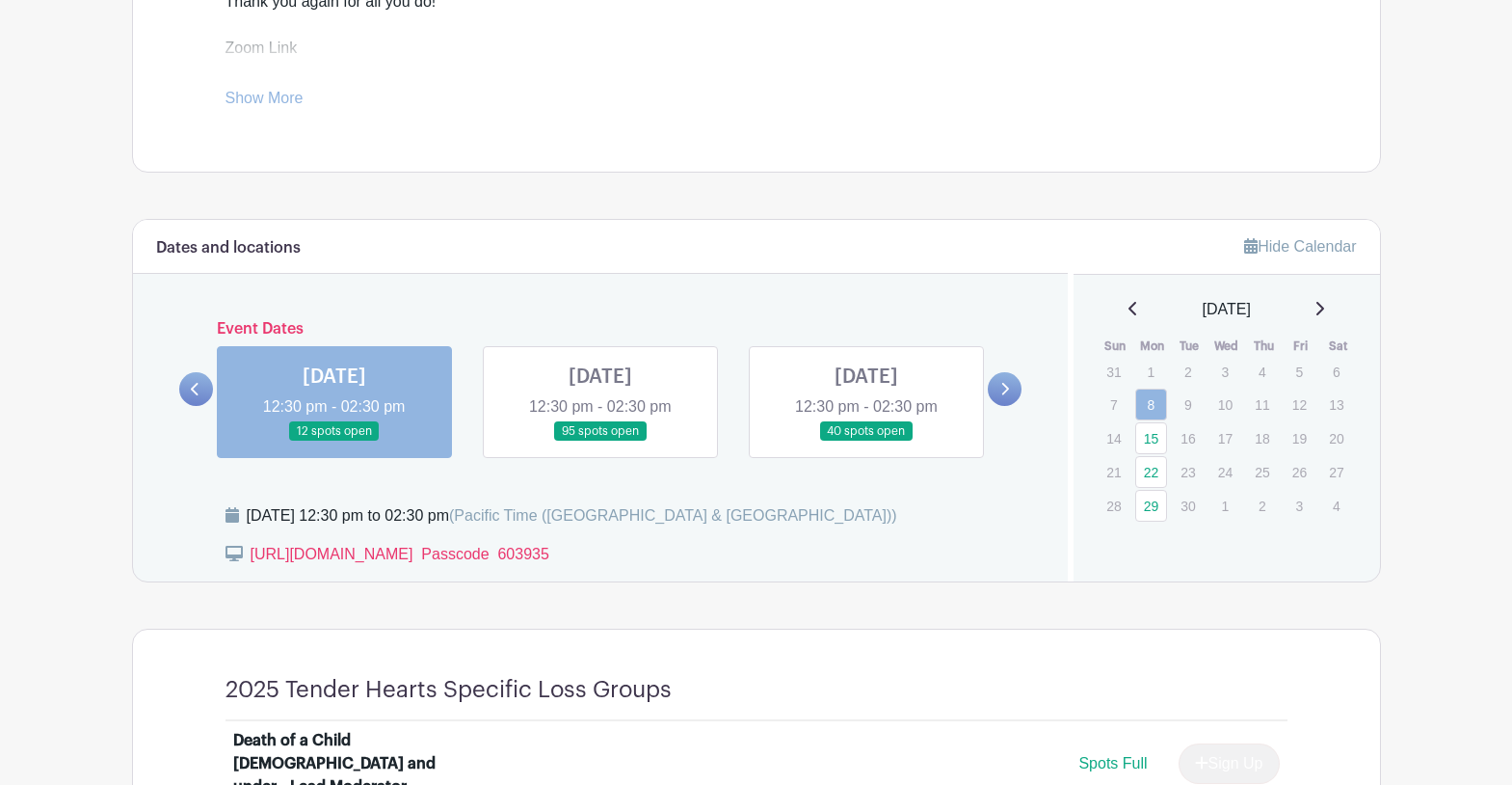
click at [334, 441] on link at bounding box center [334, 441] width 0 height 0
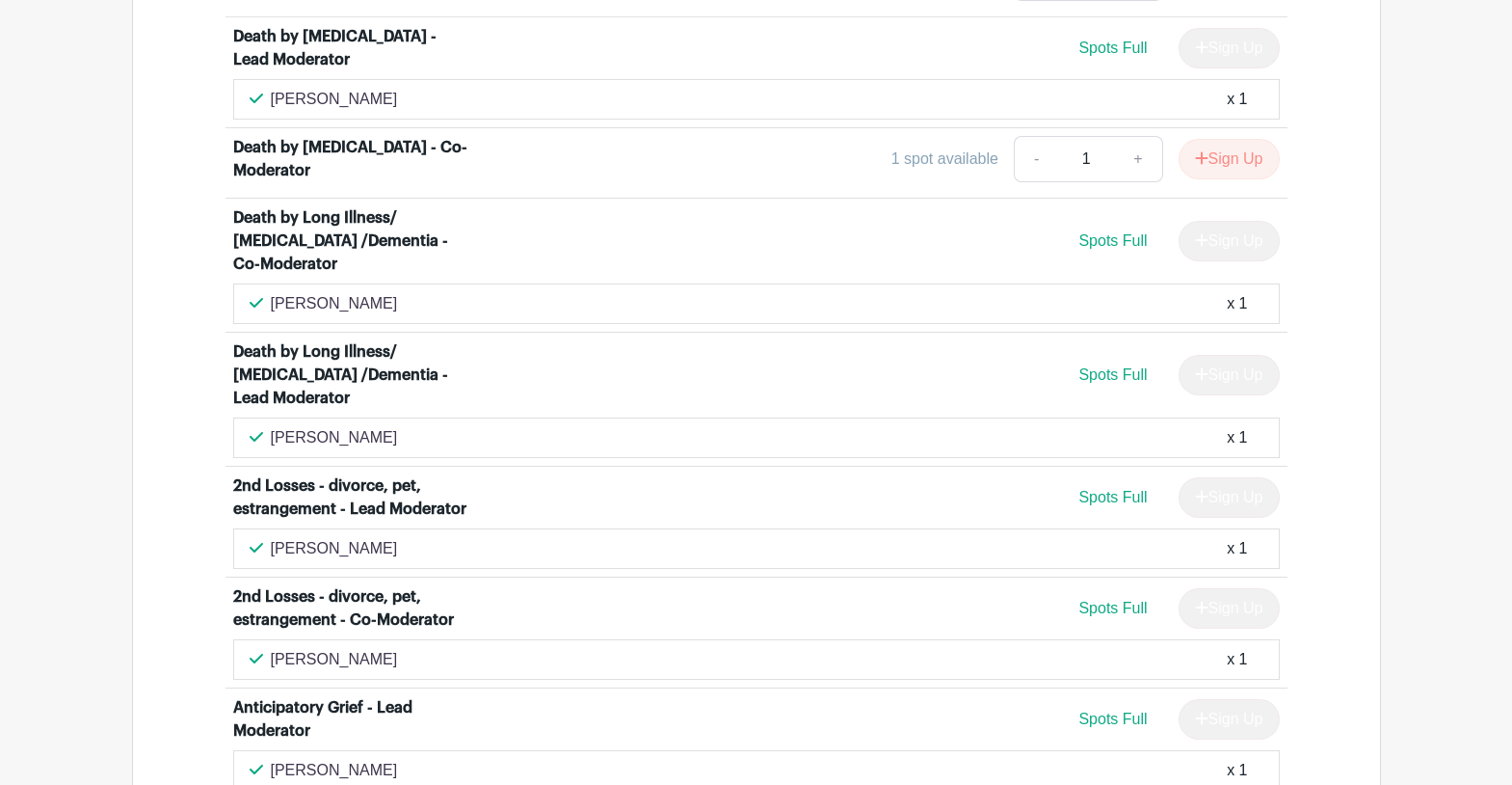
scroll to position [4892, 0]
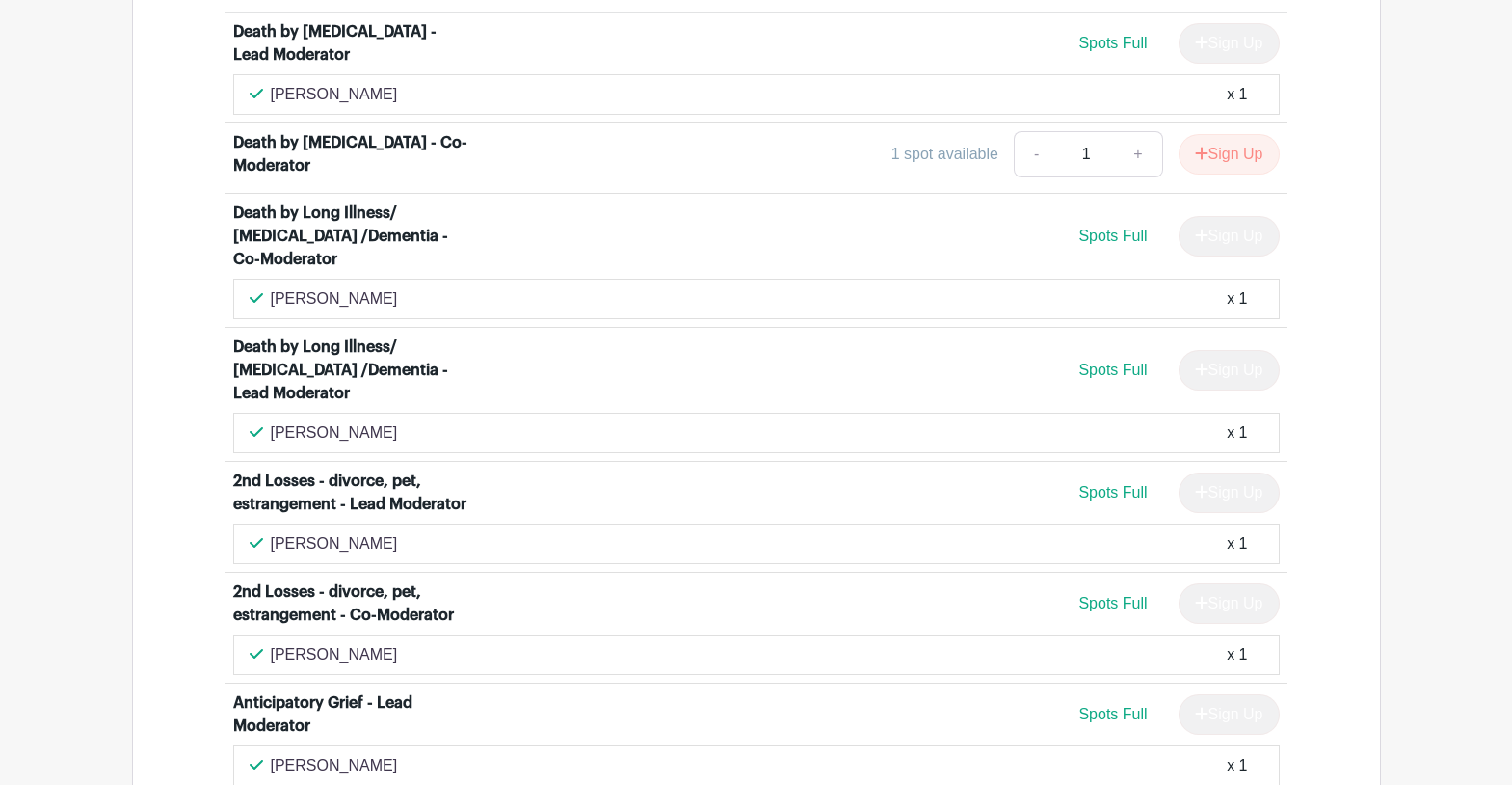
click at [1097, 706] on span "Spots Full" at bounding box center [1113, 714] width 68 height 17
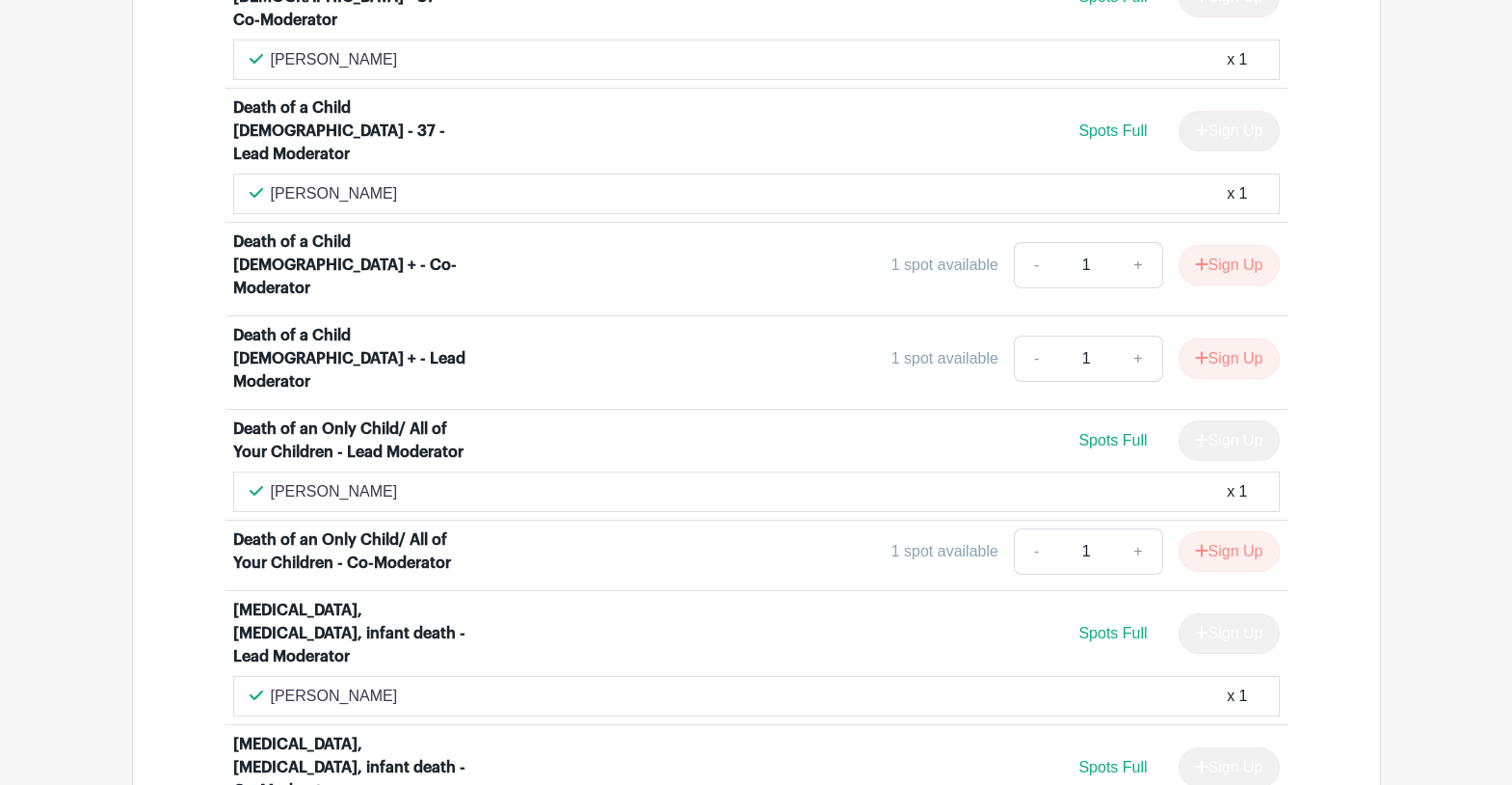
scroll to position [0, 0]
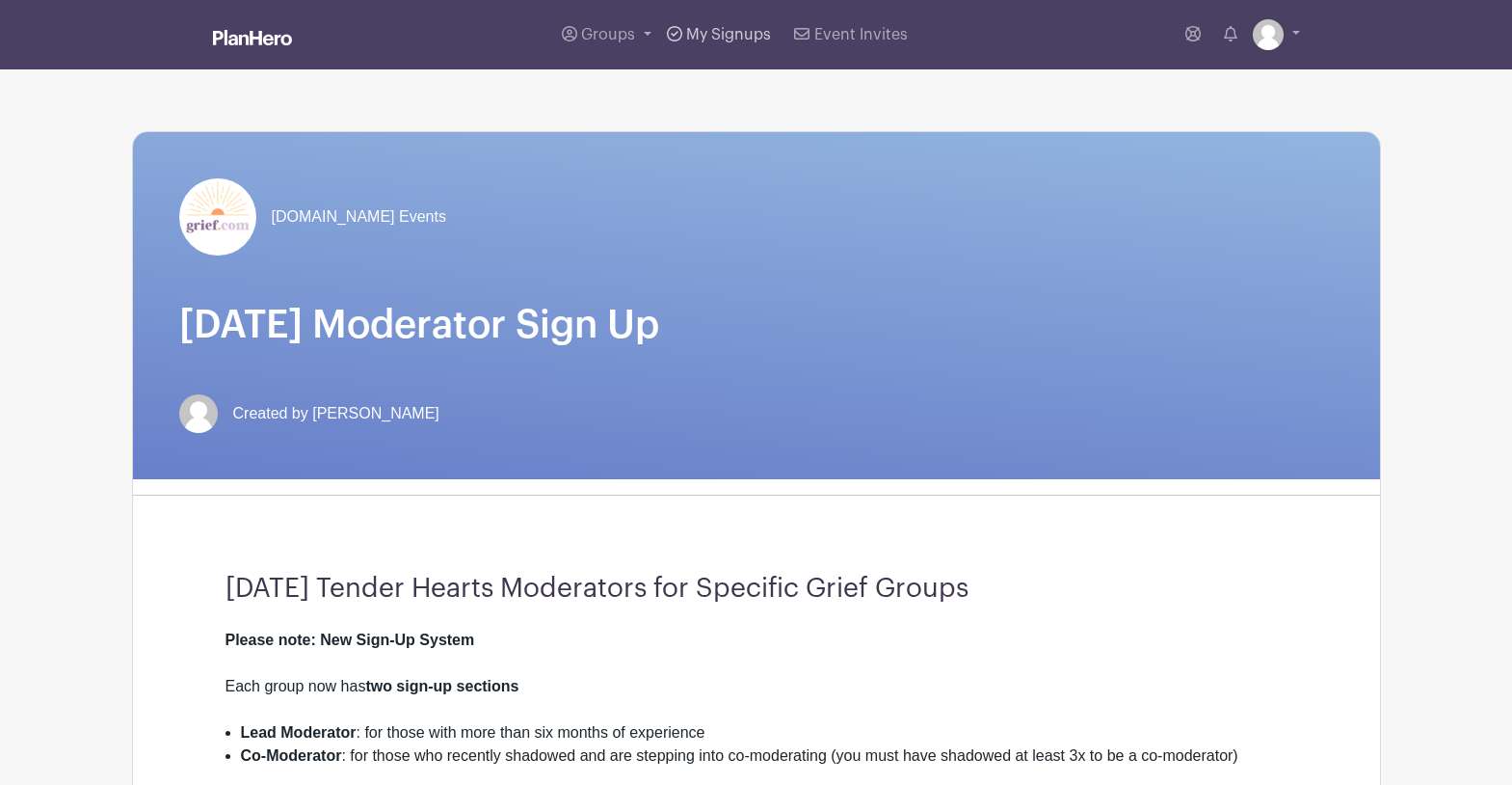
click at [721, 34] on span "My Signups" at bounding box center [728, 35] width 85 height 16
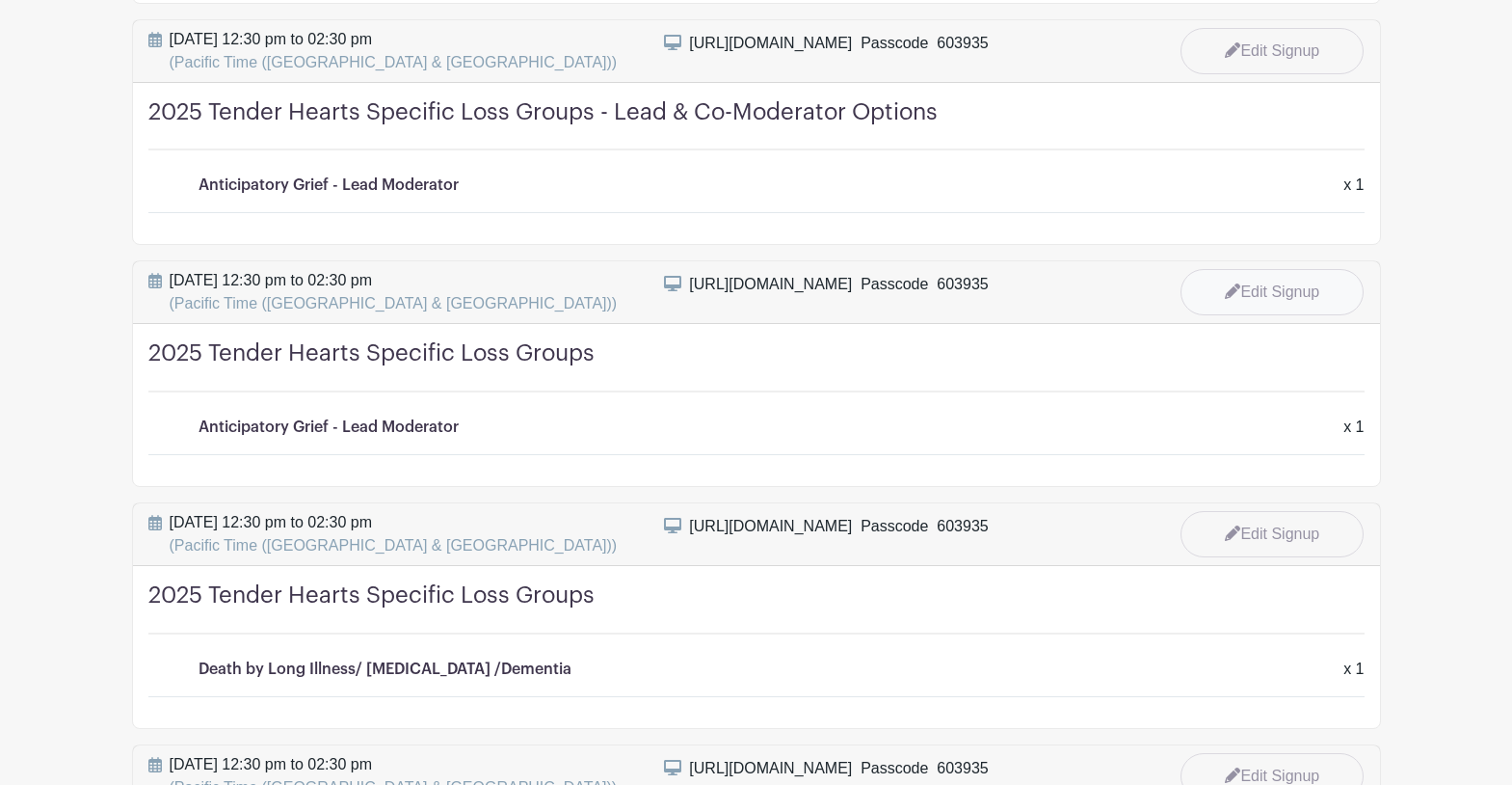
scroll to position [2074, 0]
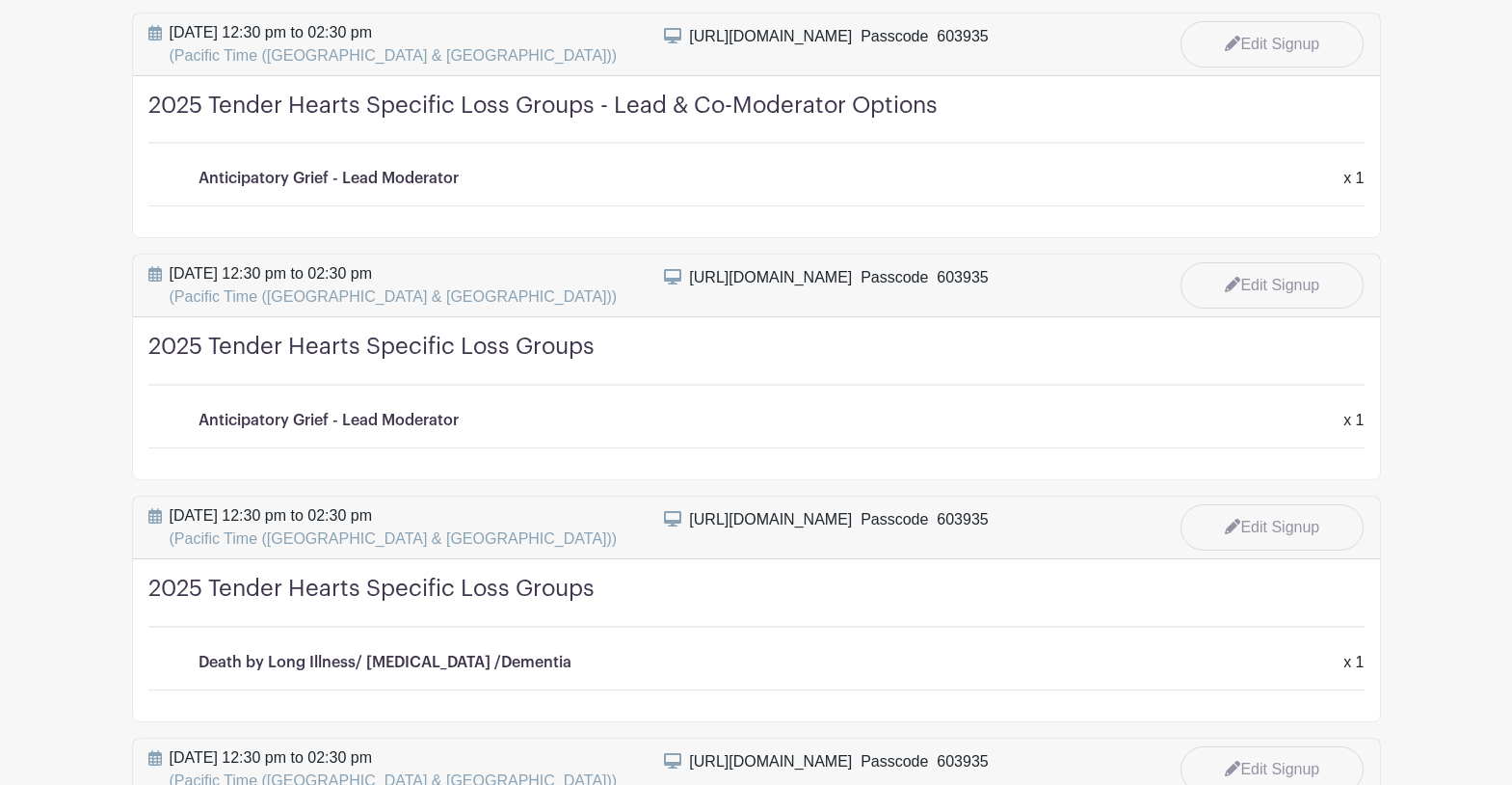
click at [1358, 423] on div "x 1" at bounding box center [1353, 421] width 44 height 23
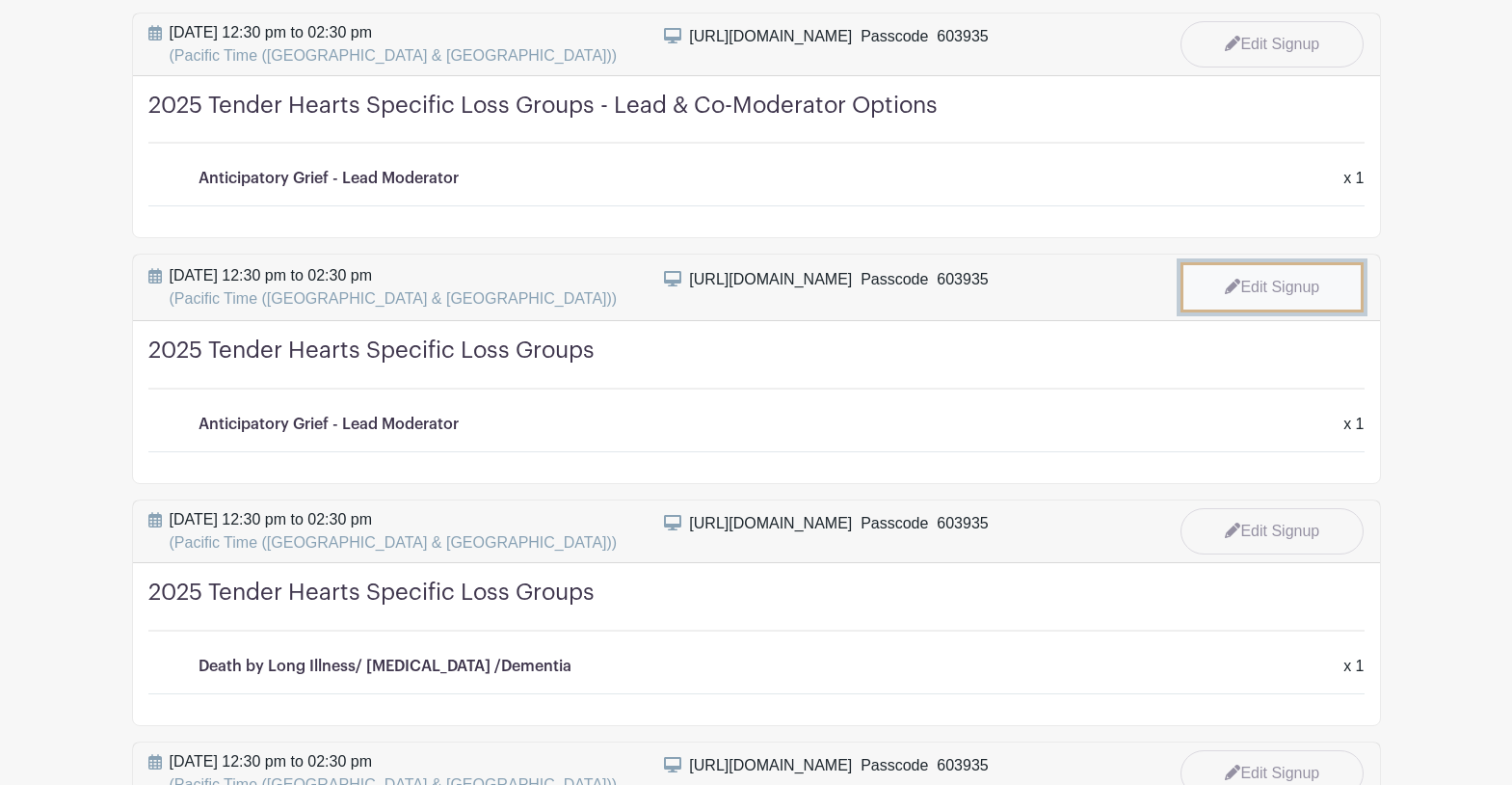
click at [1254, 286] on link "Edit Signup" at bounding box center [1272, 286] width 183 height 50
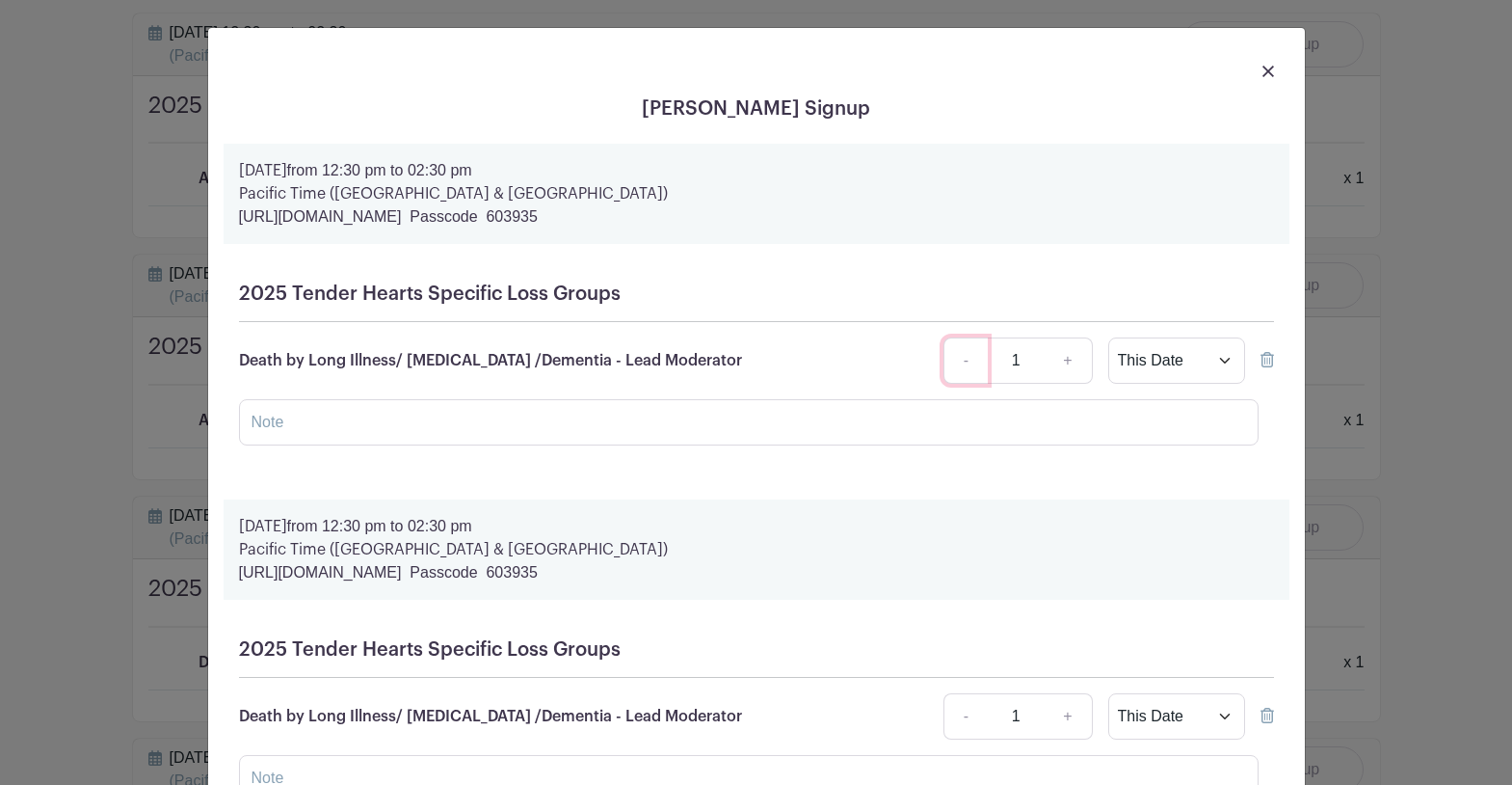
click at [973, 365] on link "-" at bounding box center [966, 360] width 45 height 47
click at [1268, 358] on icon at bounding box center [1268, 359] width 14 height 16
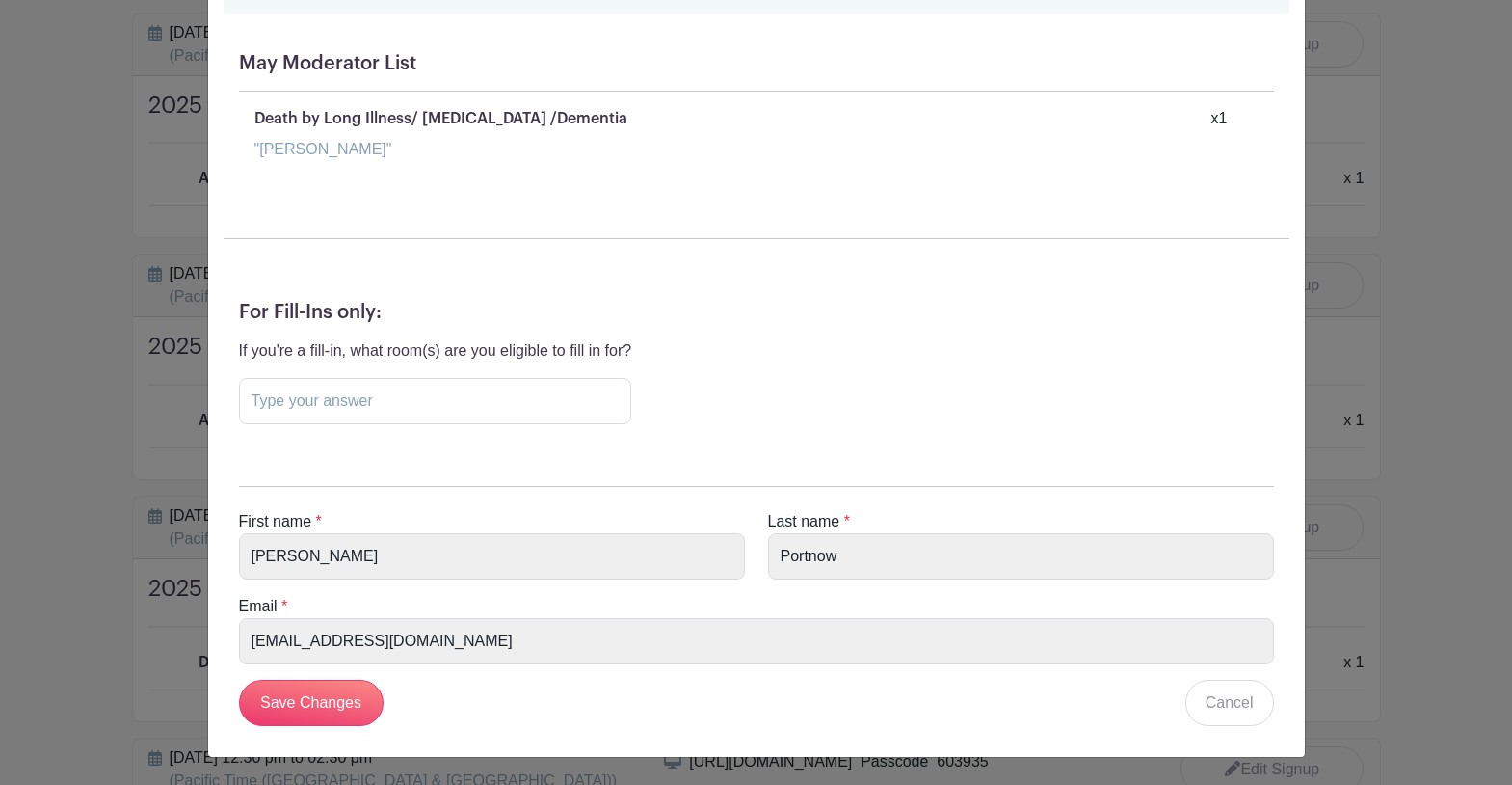
scroll to position [25112, 0]
click at [313, 702] on input "Save Changes" at bounding box center [311, 703] width 144 height 47
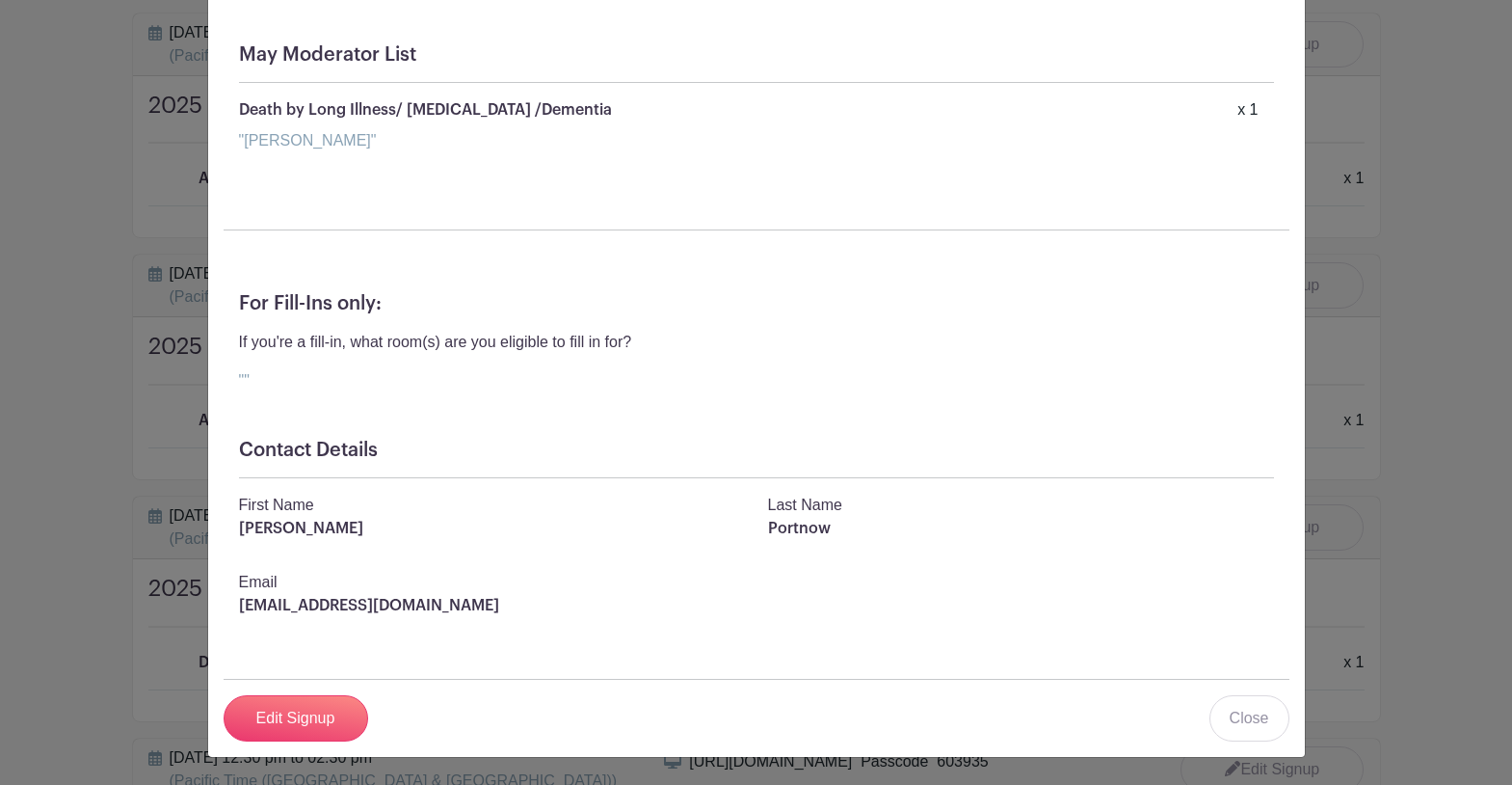
scroll to position [23290, 0]
